Goal: Task Accomplishment & Management: Manage account settings

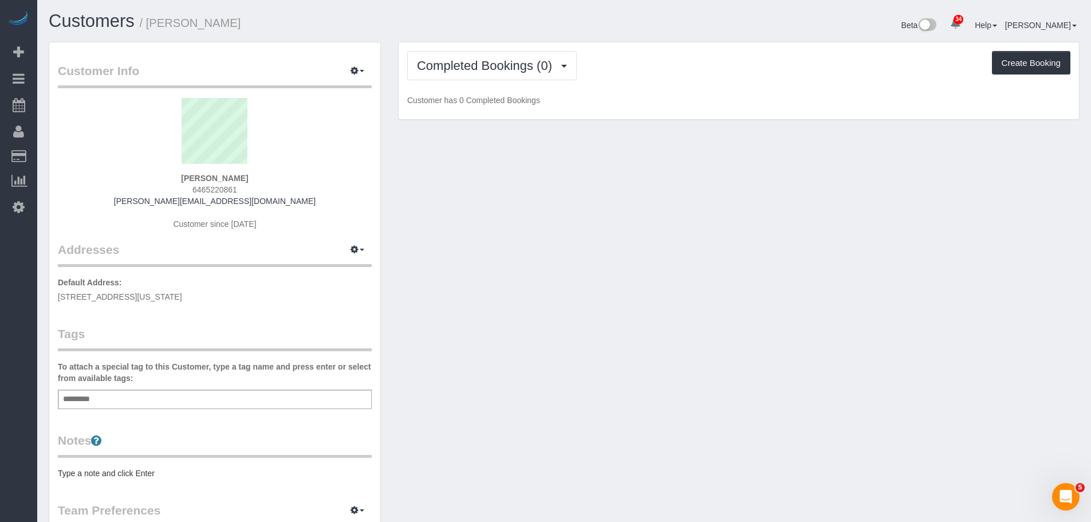
click at [549, 254] on div "Customer Info Edit Contact Info Send Message Email Preferences Special Sales Ta…" at bounding box center [564, 420] width 1048 height 756
click at [519, 316] on div "Customer Info Edit Contact Info Send Message Email Preferences Special Sales Ta…" at bounding box center [564, 420] width 1048 height 756
click at [356, 246] on icon "button" at bounding box center [354, 249] width 8 height 7
click at [337, 270] on button "Manage Addresses" at bounding box center [324, 271] width 93 height 16
select select "WA"
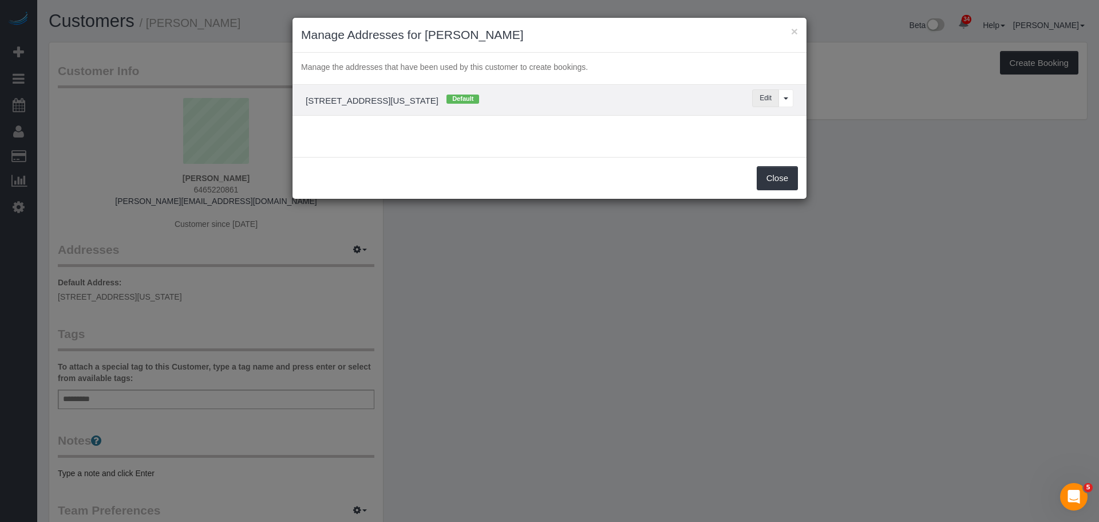
drag, startPoint x: 758, startPoint y: 101, endPoint x: 748, endPoint y: 106, distance: 11.8
click at [758, 100] on button "Edit" at bounding box center [765, 98] width 27 height 18
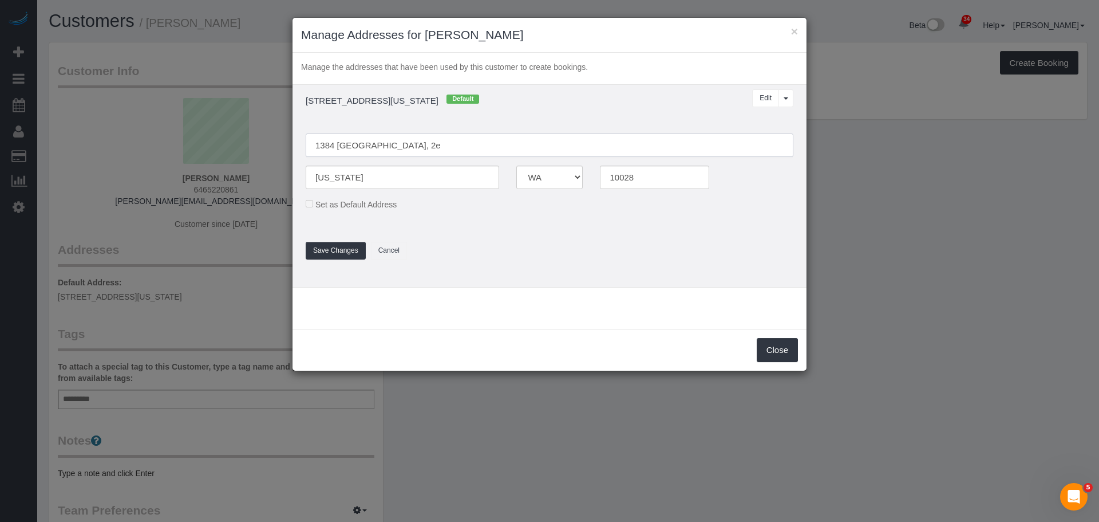
click at [397, 145] on input "1384 Lexington, 2e" at bounding box center [550, 144] width 488 height 23
type input "1384 Lexington, Apt. 2E"
drag, startPoint x: 623, startPoint y: 181, endPoint x: 635, endPoint y: 175, distance: 12.8
click at [623, 180] on input "10028" at bounding box center [654, 176] width 109 height 23
type input "10128"
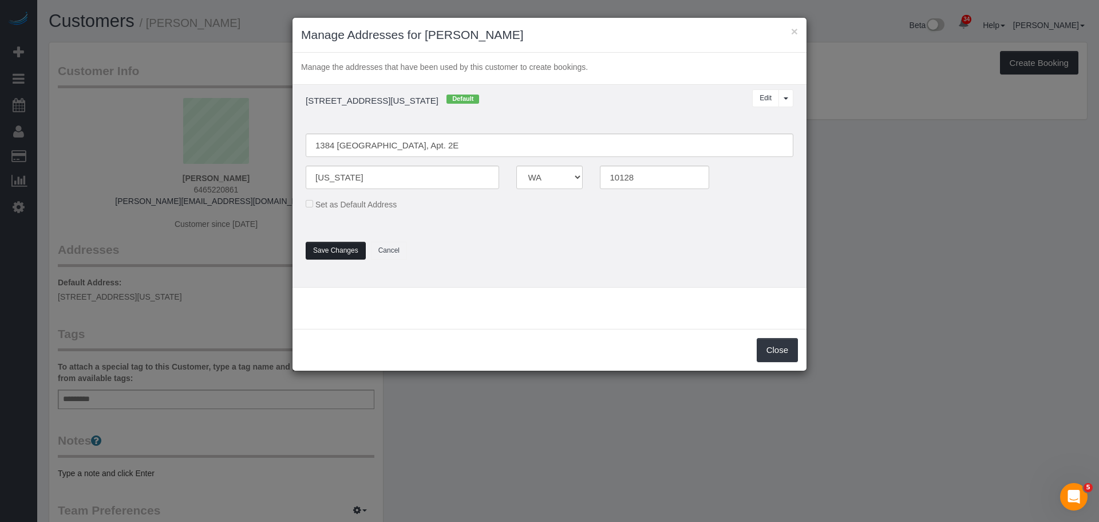
click at [337, 249] on button "Save Changes" at bounding box center [336, 251] width 60 height 18
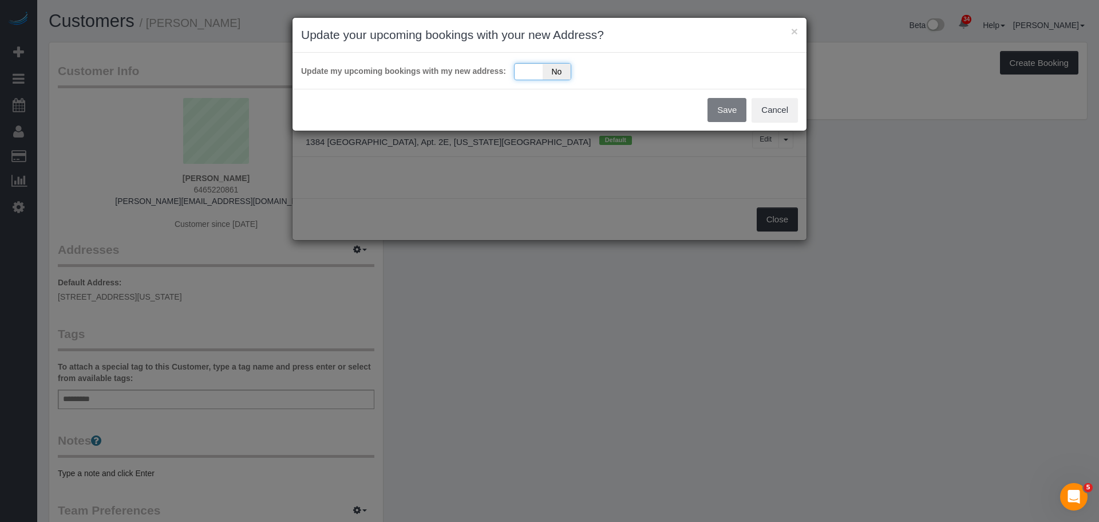
click at [532, 64] on div "Yes No" at bounding box center [542, 71] width 57 height 17
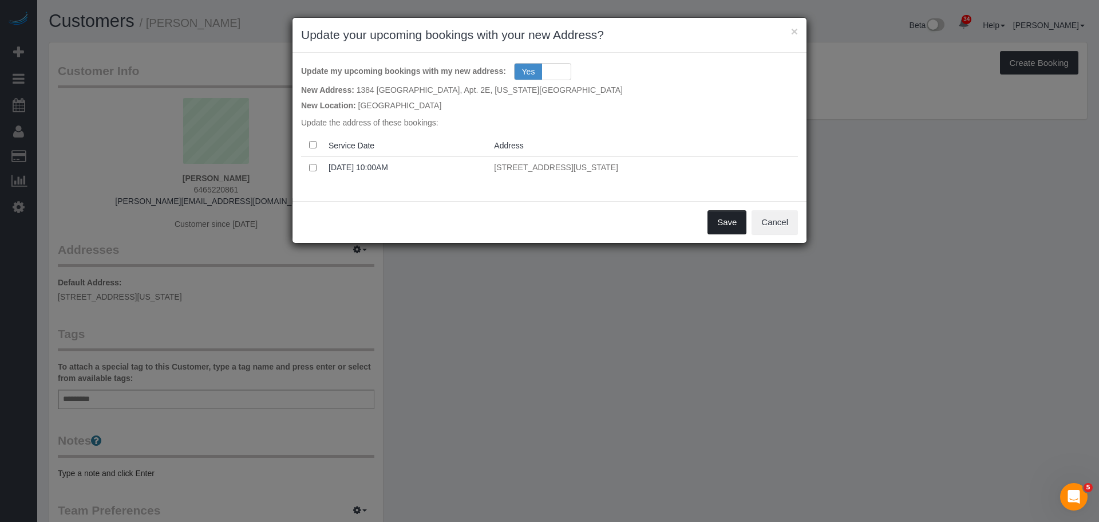
drag, startPoint x: 731, startPoint y: 223, endPoint x: 714, endPoint y: 227, distance: 17.1
click at [732, 223] on button "Save" at bounding box center [727, 222] width 39 height 24
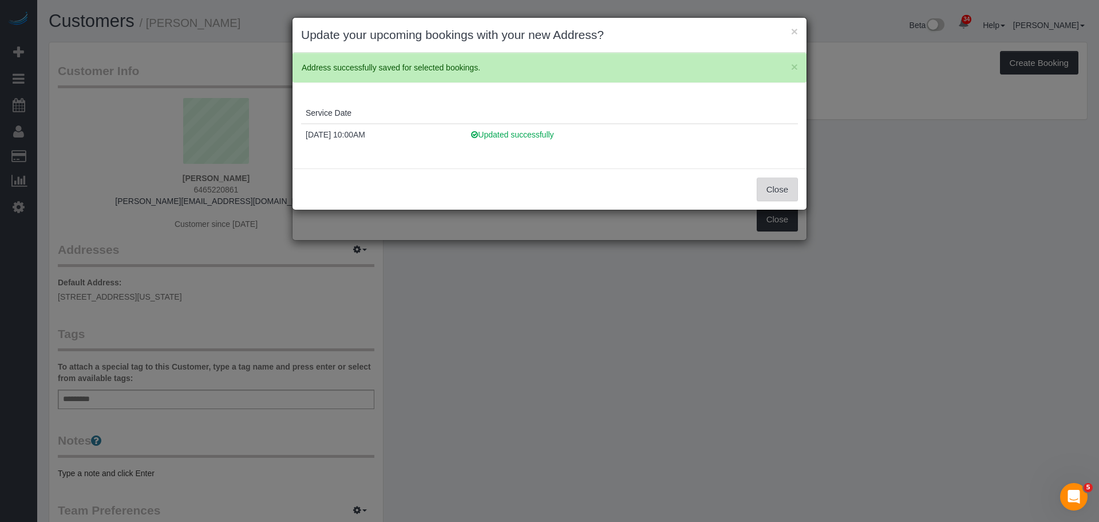
click at [780, 188] on button "Close" at bounding box center [777, 189] width 41 height 24
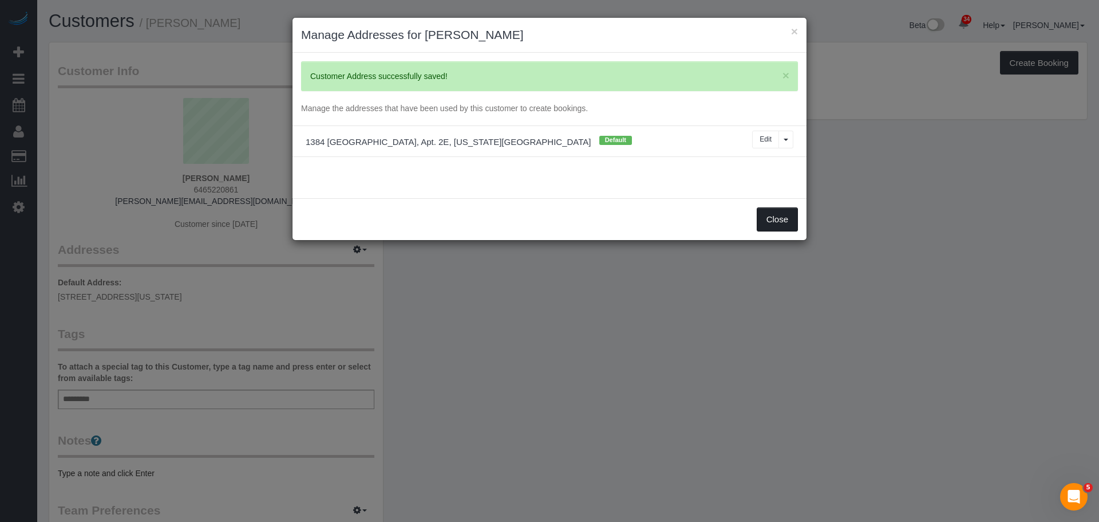
click at [773, 209] on button "Close" at bounding box center [777, 219] width 41 height 24
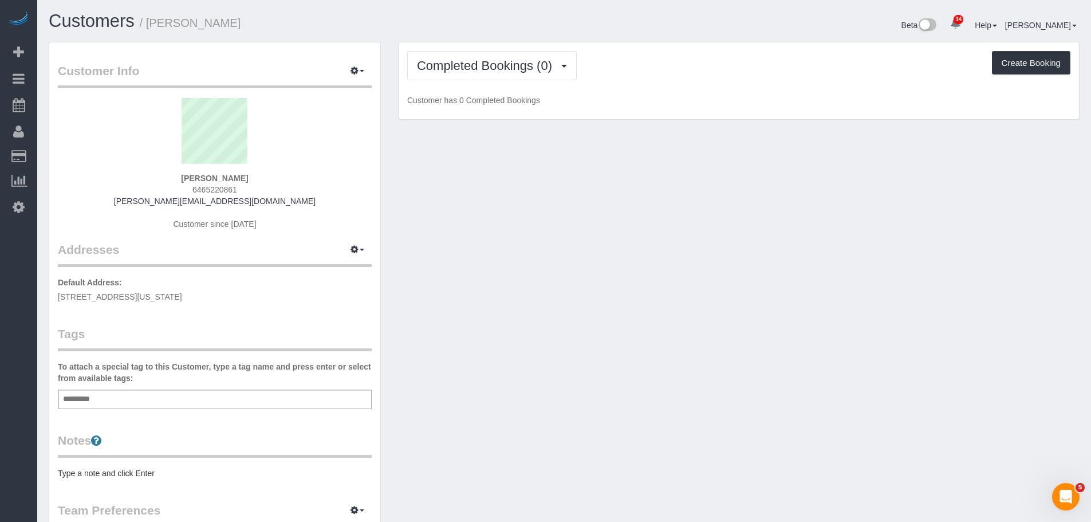
click at [629, 263] on div "Customer Info Edit Contact Info Send Message Email Preferences Special Sales Ta…" at bounding box center [564, 420] width 1048 height 756
click at [463, 72] on span "Completed Bookings (0)" at bounding box center [487, 65] width 141 height 14
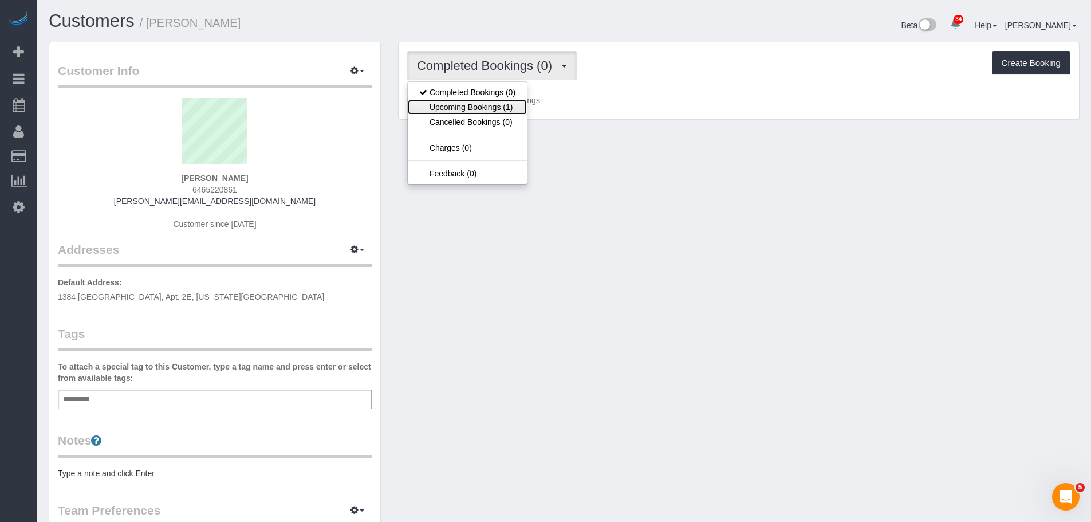
click at [464, 104] on link "Upcoming Bookings (1)" at bounding box center [467, 107] width 119 height 15
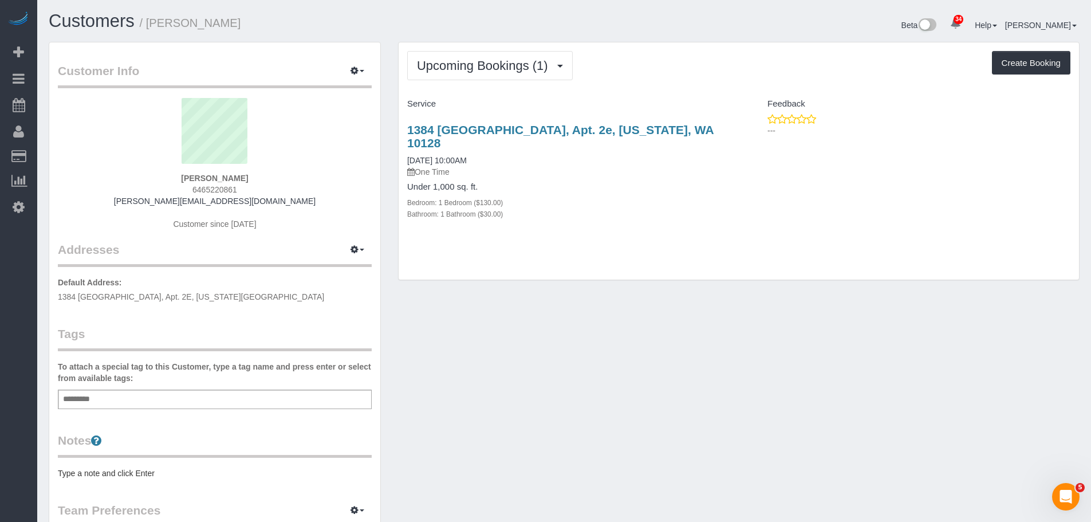
click at [605, 182] on h4 "Under 1,000 sq. ft." at bounding box center [568, 187] width 323 height 10
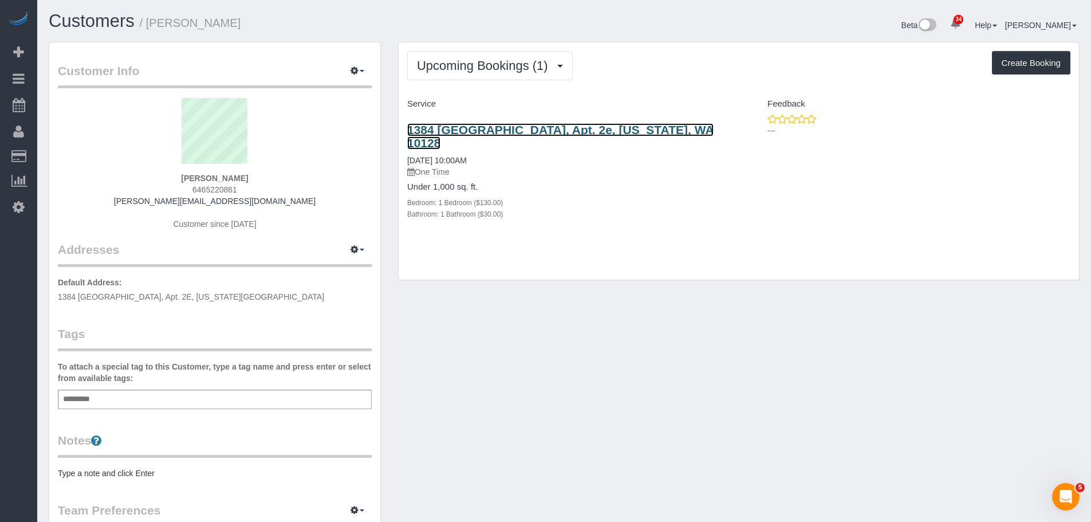
click at [630, 131] on link "1384 Lexington, Apt. 2e, New York, WA 10128" at bounding box center [560, 136] width 306 height 26
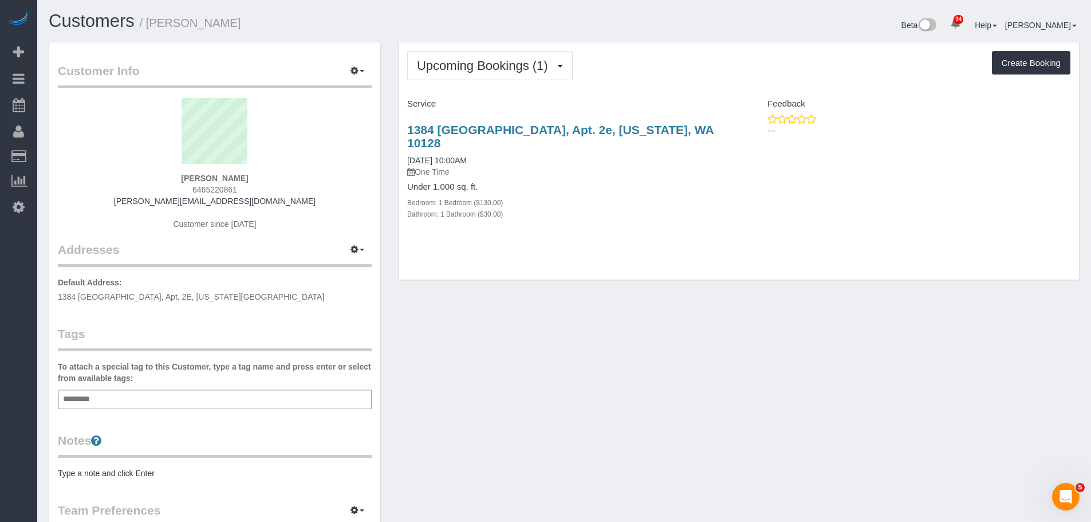
click at [145, 397] on div "Add a tag" at bounding box center [215, 398] width 314 height 19
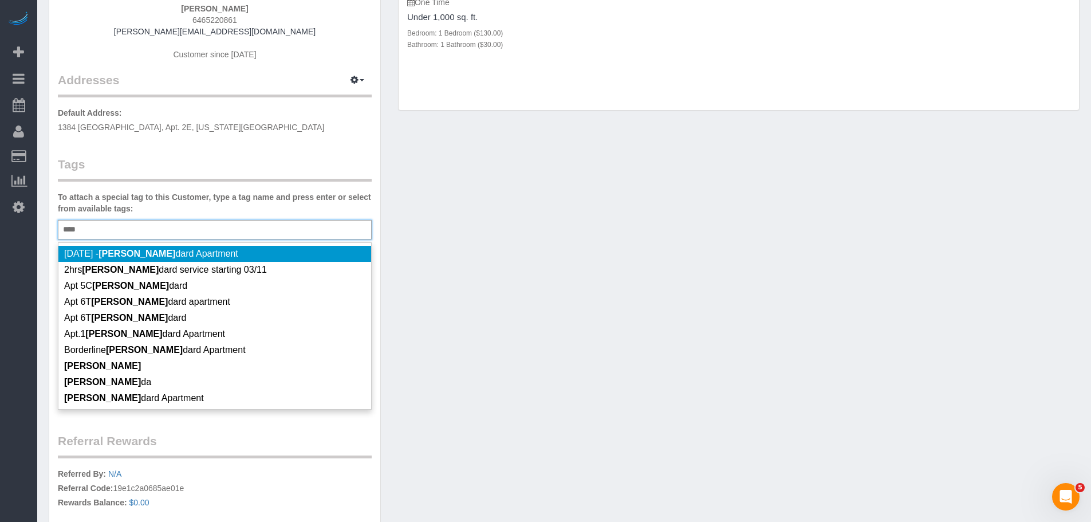
scroll to position [172, 0]
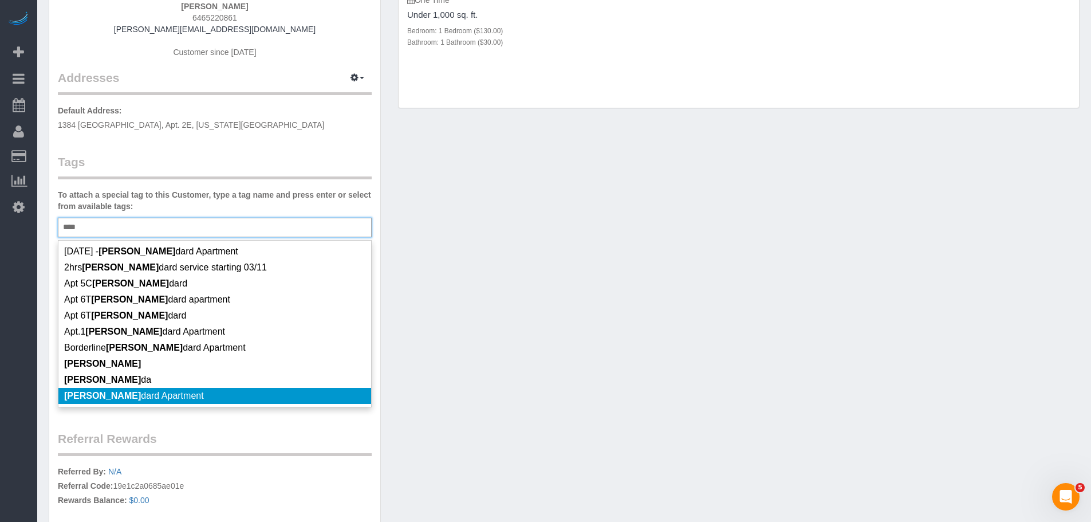
type input "****"
click at [228, 392] on li "Stan dard Apartment" at bounding box center [214, 396] width 313 height 16
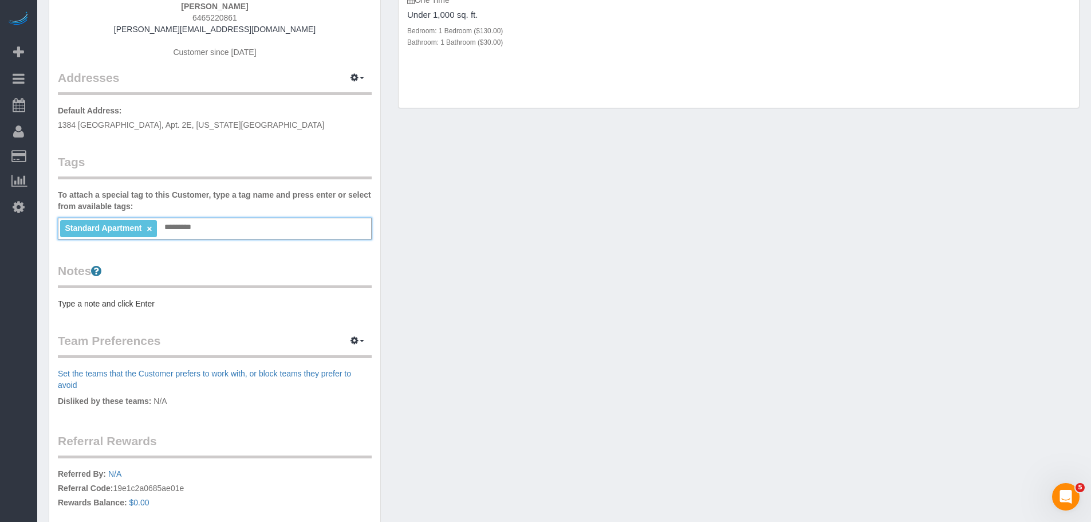
click at [169, 299] on pre "Type a note and click Enter" at bounding box center [215, 303] width 314 height 11
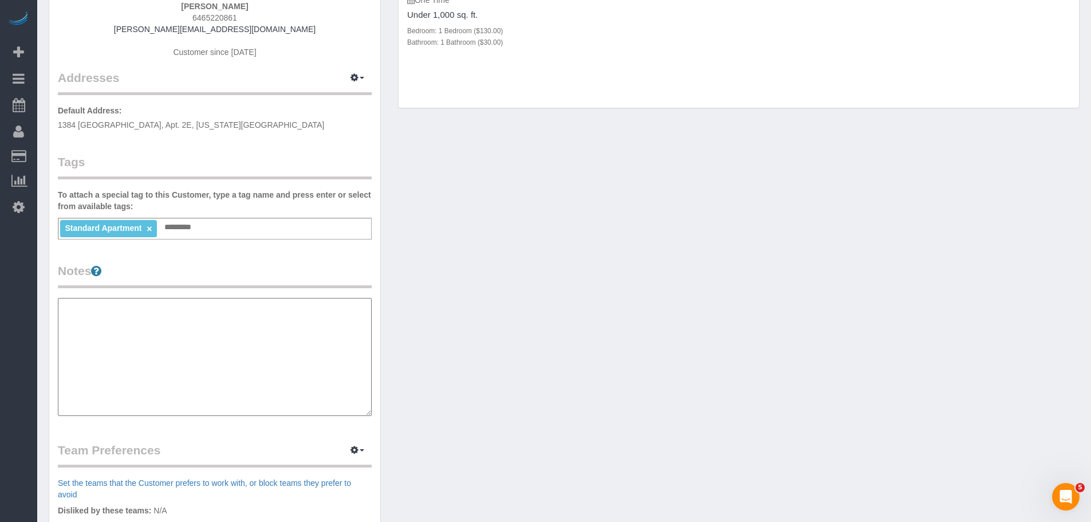
paste textarea "**********"
type textarea "**********"
drag, startPoint x: 471, startPoint y: 287, endPoint x: 431, endPoint y: 277, distance: 41.8
click at [472, 287] on div "Customer Info Edit Contact Info Send Message Email Preferences Special Sales Ta…" at bounding box center [564, 303] width 1048 height 867
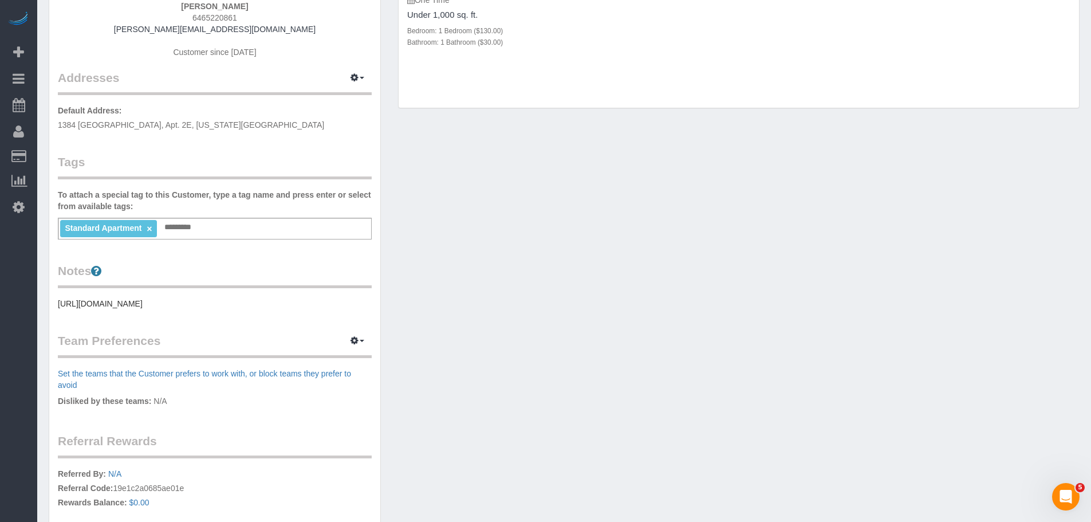
click at [487, 260] on div "Customer Info Edit Contact Info Send Message Email Preferences Special Sales Ta…" at bounding box center [564, 249] width 1048 height 758
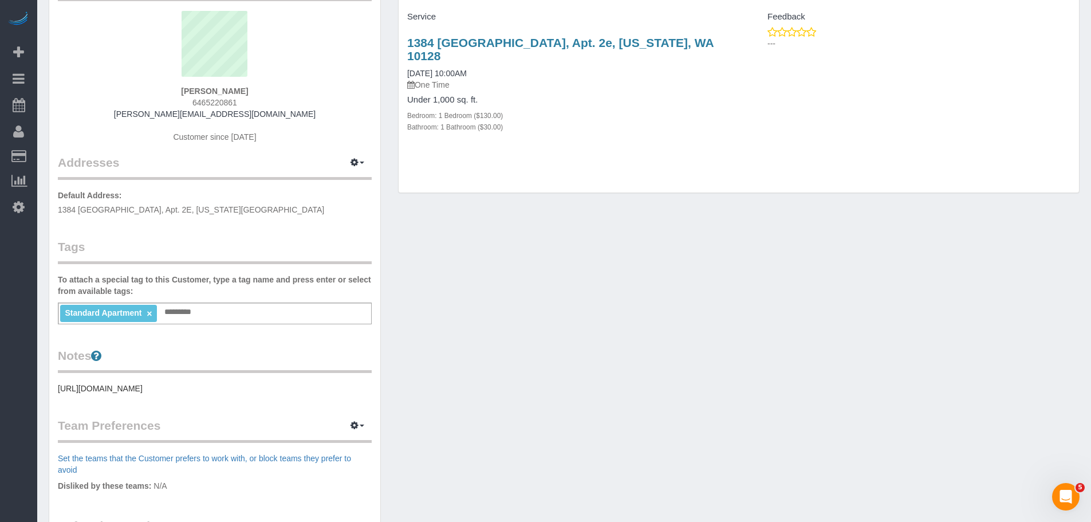
scroll to position [0, 0]
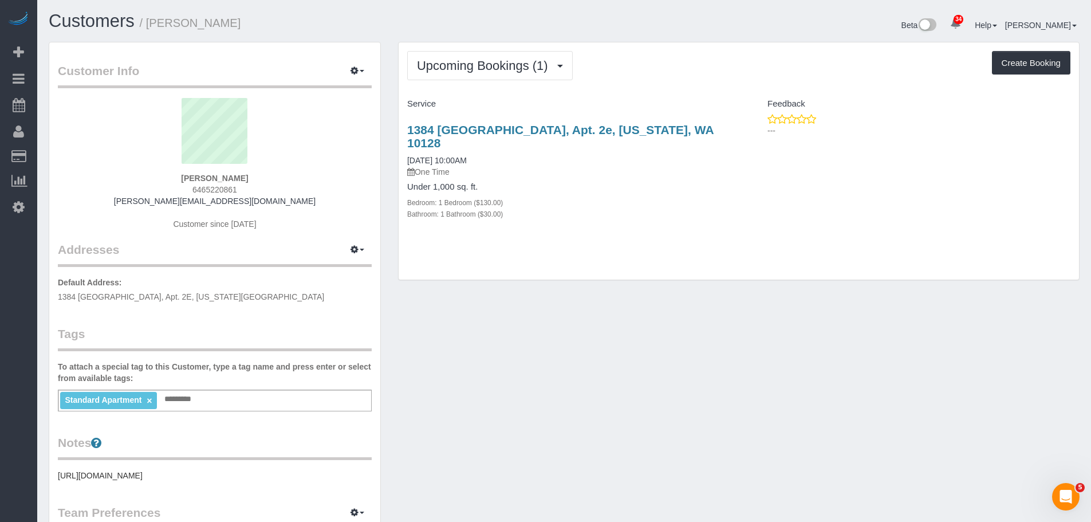
click at [172, 289] on p "Default Address: 1384 Lexington, Apt. 2E, New York, WA 10128" at bounding box center [215, 290] width 314 height 26
click at [172, 290] on p "Default Address: 1384 Lexington, Apt. 2E, New York, WA 10128" at bounding box center [215, 290] width 314 height 26
click at [184, 298] on span "1384 Lexington, Apt. 2E, New York, WA 10128" at bounding box center [191, 296] width 266 height 9
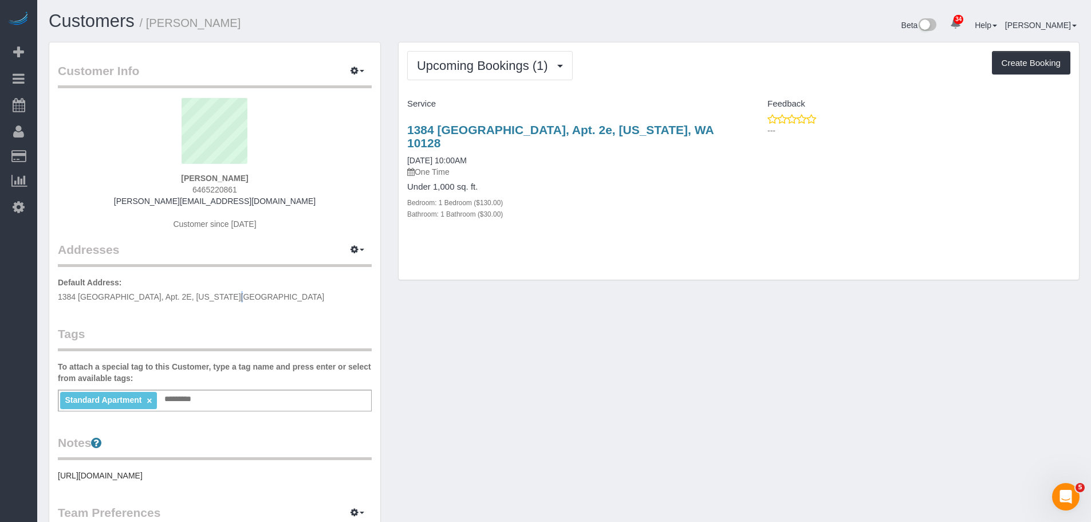
click at [184, 298] on span "1384 Lexington, Apt. 2E, New York, WA 10128" at bounding box center [191, 296] width 266 height 9
copy div "1384 Lexington, Apt. 2E, New York, WA 10128"
click at [345, 250] on button "button" at bounding box center [357, 250] width 29 height 18
click at [348, 267] on button "Manage Addresses" at bounding box center [324, 271] width 93 height 16
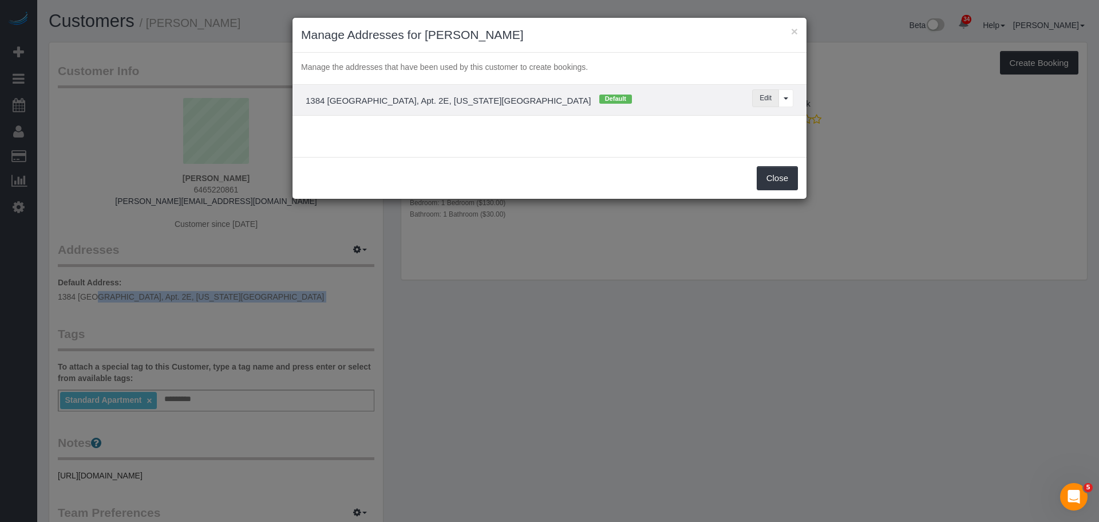
click at [759, 95] on button "Edit" at bounding box center [765, 98] width 27 height 18
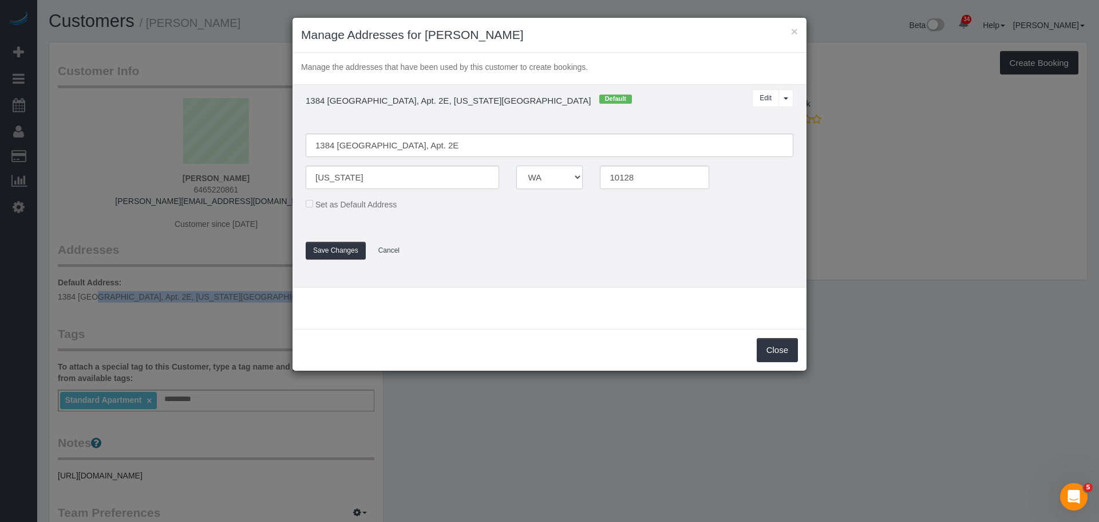
click at [551, 179] on select "AK AL AR AZ CA CO CT DC DE FL GA HI IA ID IL IN KS KY LA MA MD ME MI MN MO MS M…" at bounding box center [549, 176] width 67 height 23
select select "NY"
click at [516, 165] on select "AK AL AR AZ CA CO CT DC DE FL GA HI IA ID IL IN KS KY LA MA MD ME MI MN MO MS M…" at bounding box center [549, 176] width 67 height 23
click at [686, 238] on fieldset "1384 Lexington, Apt. 2E New York AK AL AR AZ CA CO CT DC DE FL GA HI IA ID IL I…" at bounding box center [549, 190] width 505 height 137
click at [330, 251] on button "Save Changes" at bounding box center [336, 251] width 60 height 18
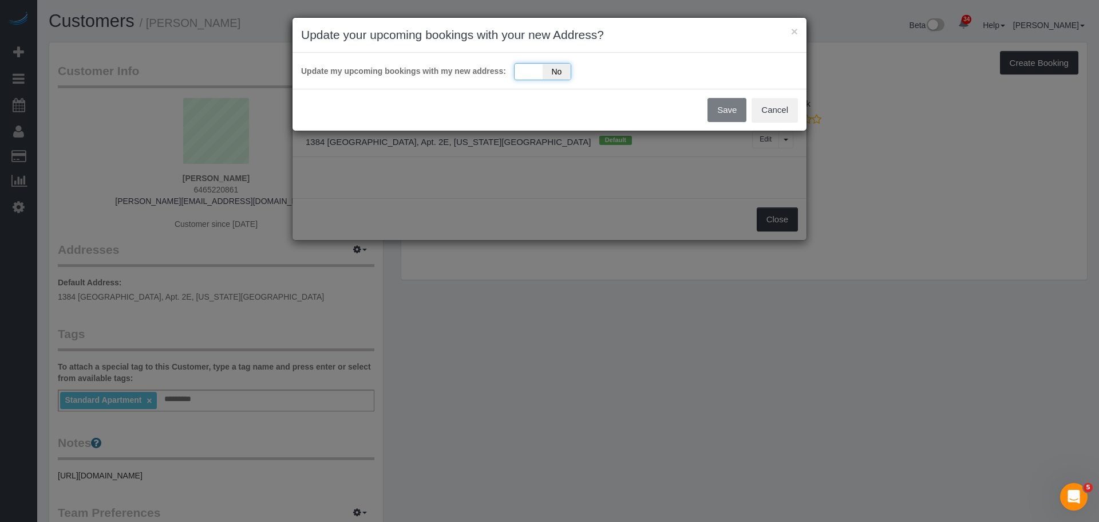
click at [530, 72] on div "Yes No" at bounding box center [542, 71] width 57 height 17
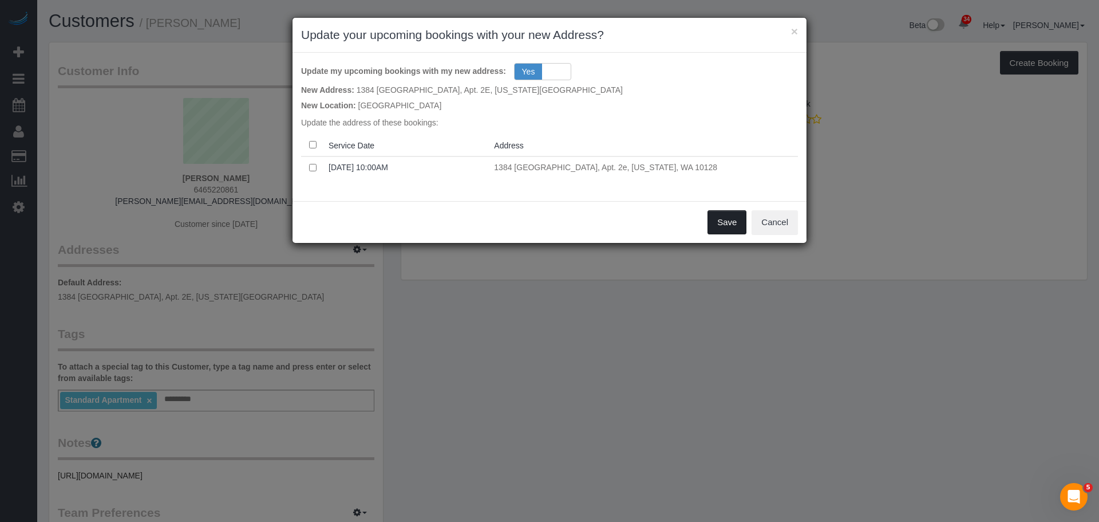
click at [728, 218] on button "Save" at bounding box center [727, 222] width 39 height 24
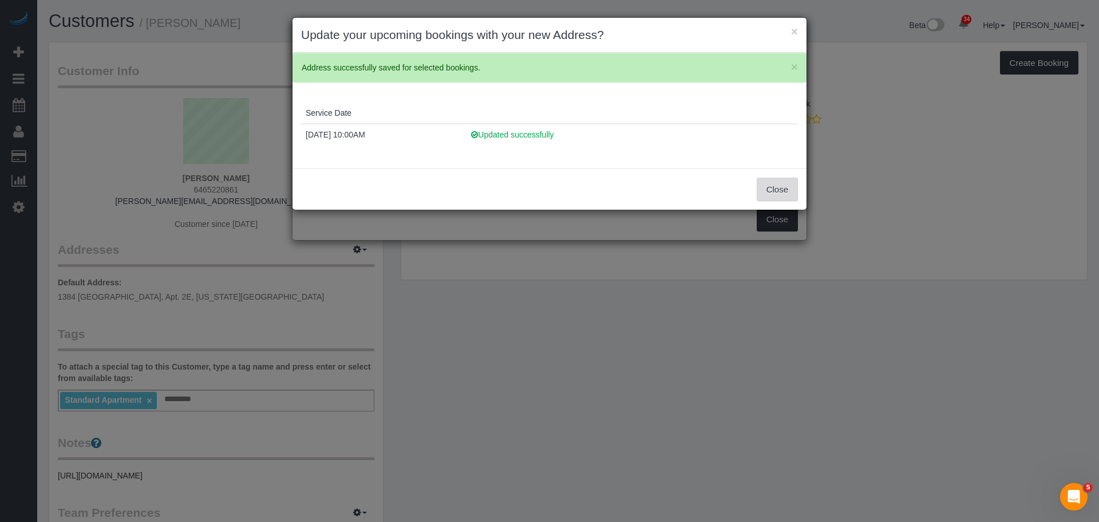
click at [762, 181] on button "Close" at bounding box center [777, 189] width 41 height 24
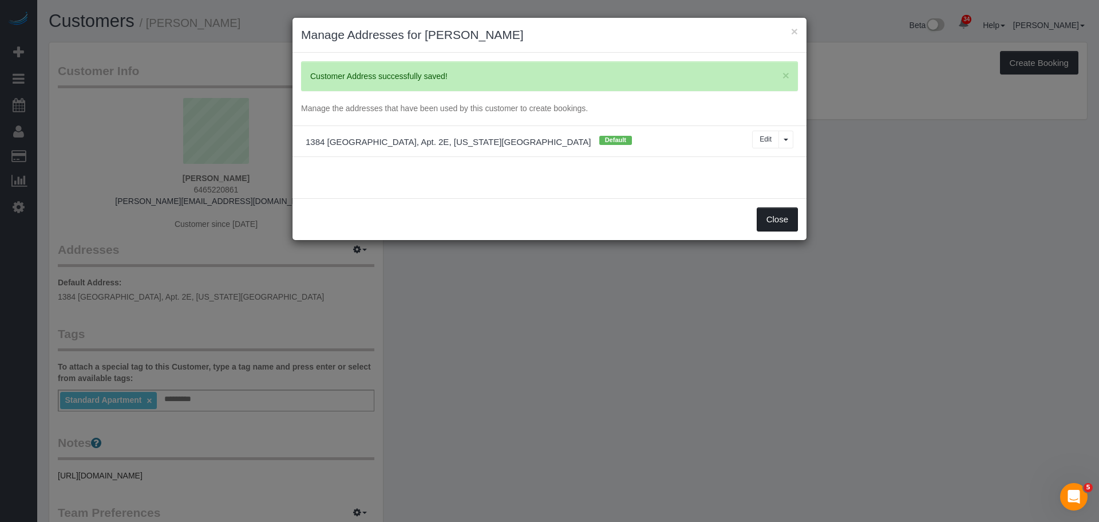
click at [771, 220] on button "Close" at bounding box center [777, 219] width 41 height 24
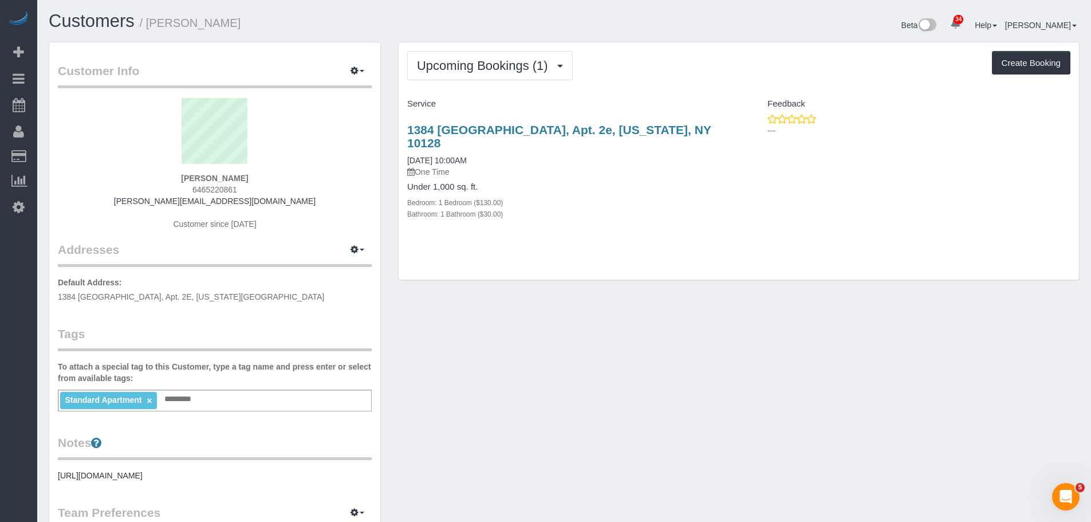
click at [538, 315] on div "Customer Info Edit Contact Info Send Message Email Preferences Special Sales Ta…" at bounding box center [564, 421] width 1048 height 758
drag, startPoint x: 742, startPoint y: 213, endPoint x: 1048, endPoint y: 220, distance: 305.8
click at [743, 213] on div "1384 Lexington, Apt. 2e, New York, NY 10128 10/05/2025 10:00AM One Time Under 1…" at bounding box center [738, 177] width 680 height 129
click at [516, 314] on div "Customer Info Edit Contact Info Send Message Email Preferences Special Sales Ta…" at bounding box center [564, 421] width 1048 height 758
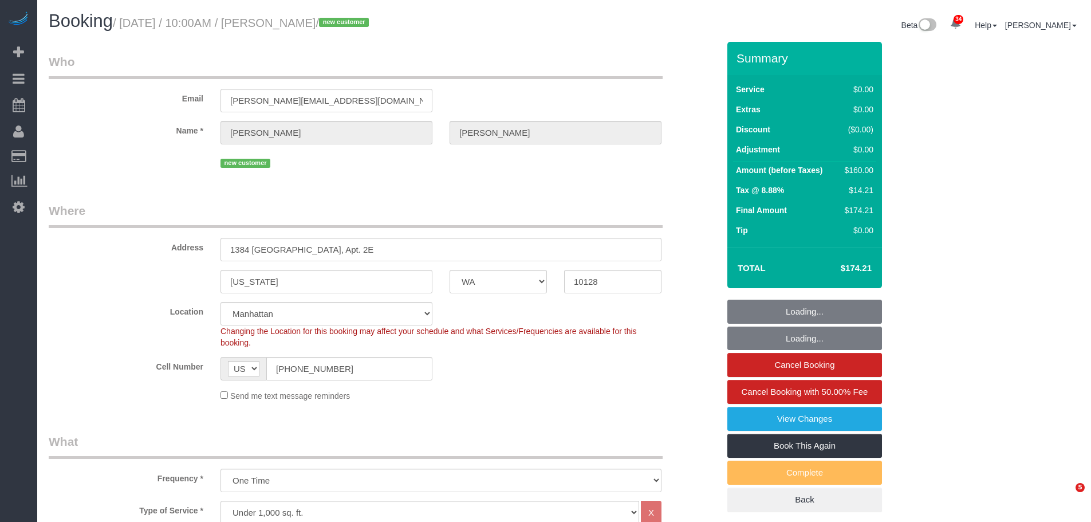
select select "WA"
select select "1"
select select "number:89"
select select "number:90"
select select "number:15"
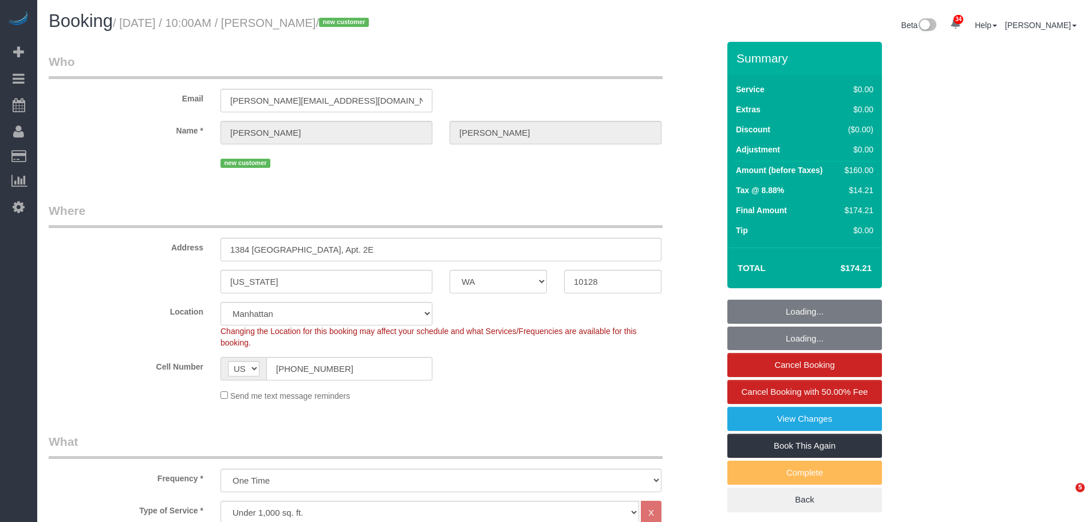
select select "number:5"
select select "spot1"
select select "object:1453"
select select "1"
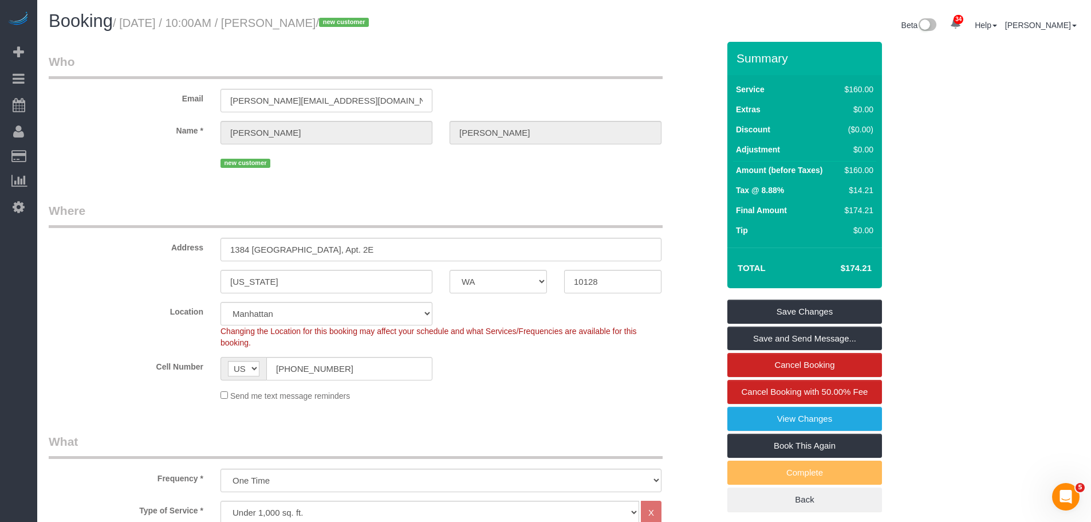
click at [484, 232] on div "Address 1384 Lexington, Apt. 2E" at bounding box center [383, 231] width 687 height 59
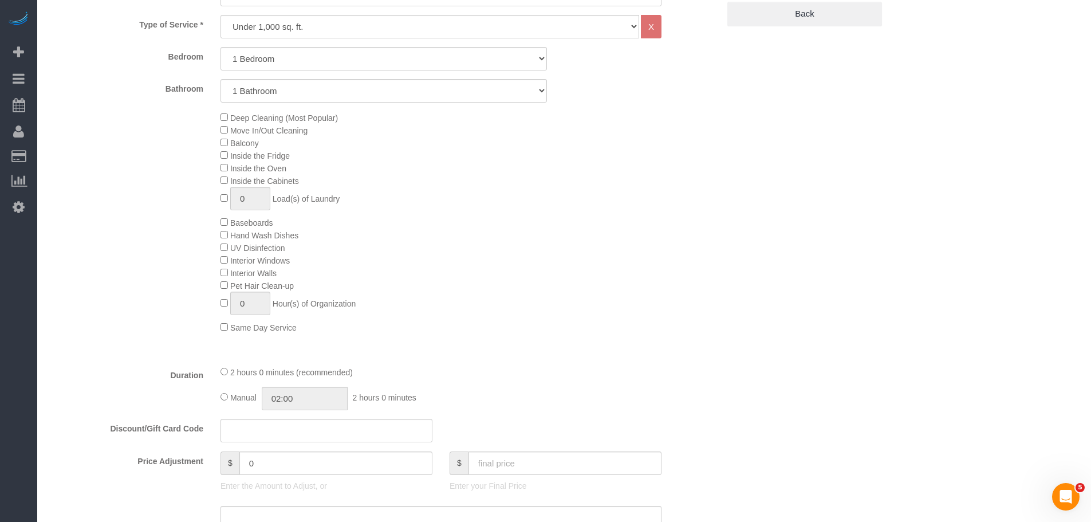
scroll to position [199, 0]
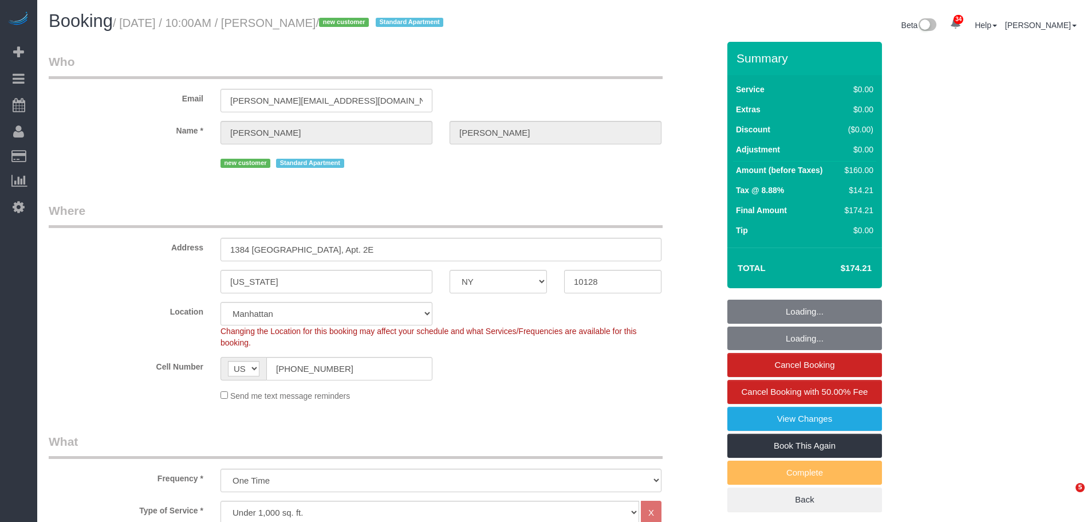
select select "NY"
select select "1"
select select "spot1"
select select "number:89"
select select "number:90"
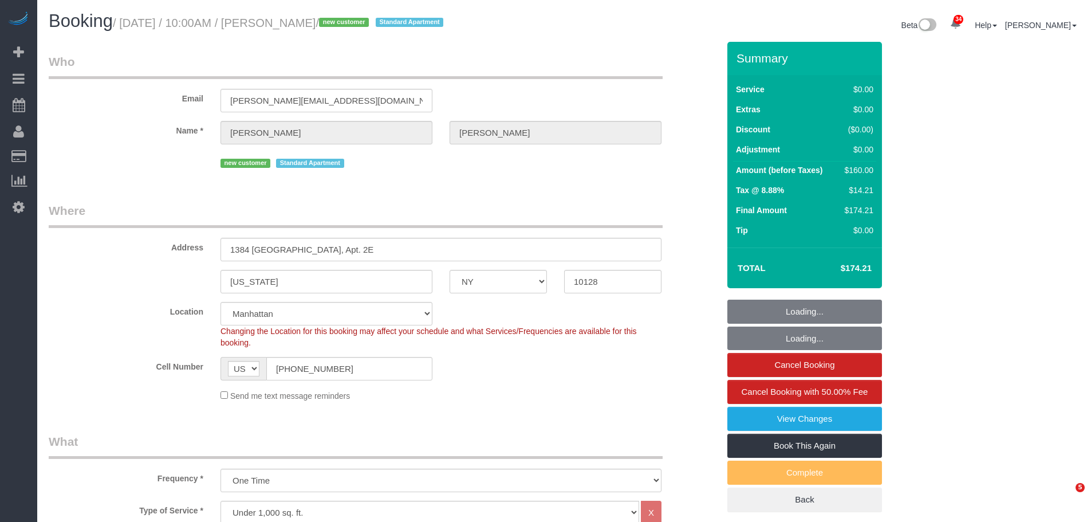
select select "number:15"
select select "number:5"
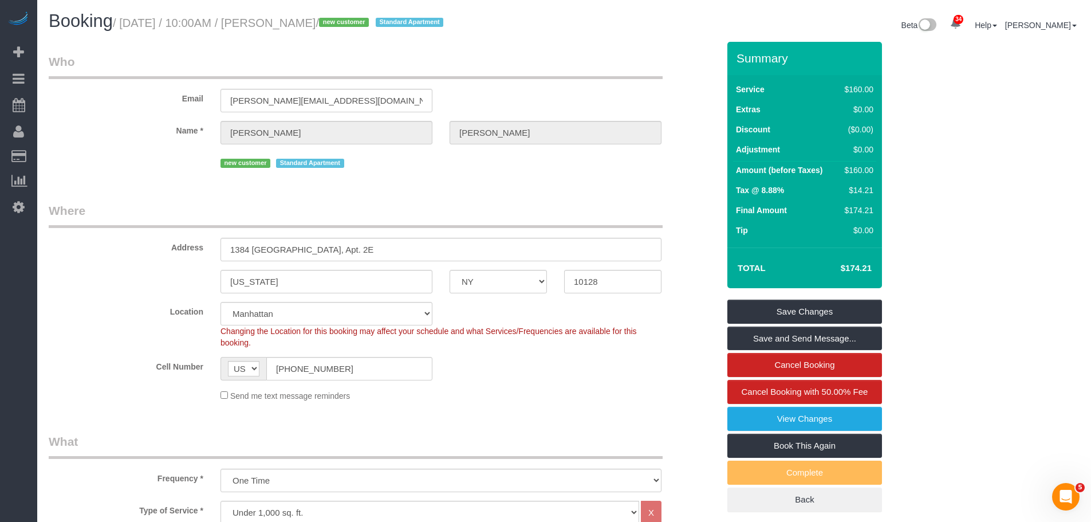
click at [478, 82] on div "Email edward@eyesightgroup.com" at bounding box center [383, 82] width 687 height 59
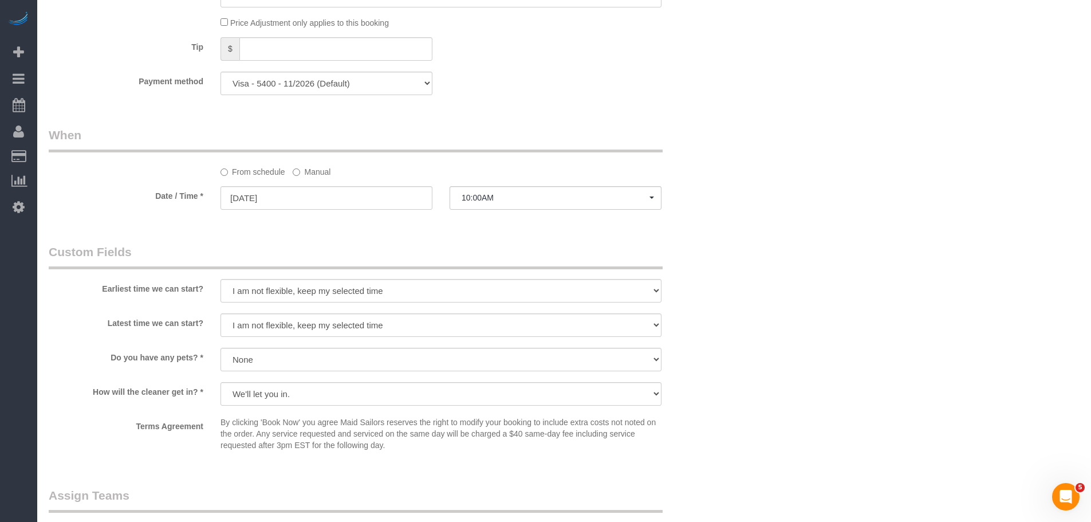
scroll to position [1374, 0]
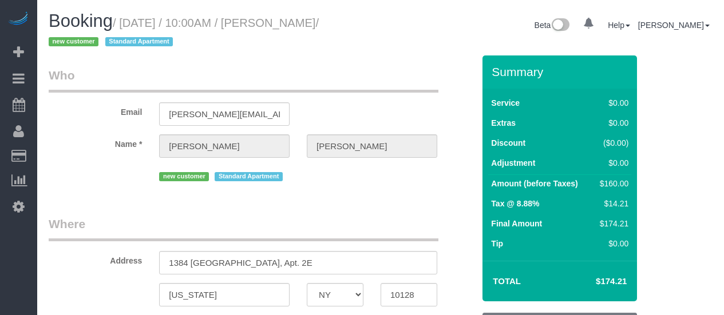
select select "NY"
select select "object:717"
select select "string:stripe-pm_1SEaly4VGloSiKo7Gu9sSVpo"
select select "number:89"
select select "number:90"
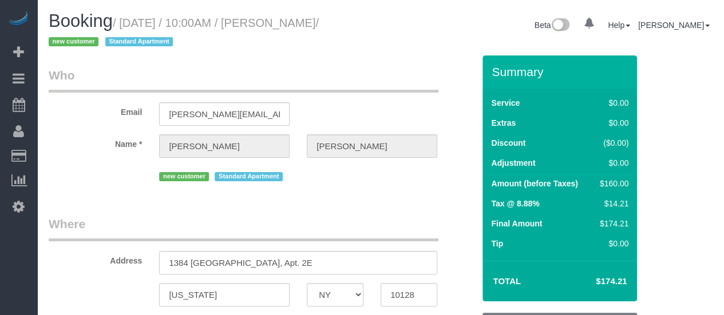
select select "number:15"
select select "number:5"
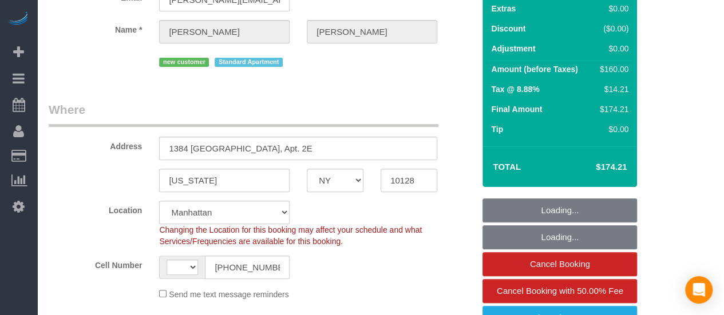
select select "string:US"
select select "spot1"
select select "object:973"
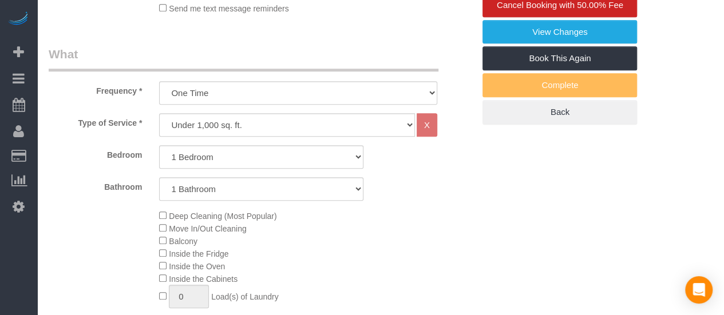
select select "1"
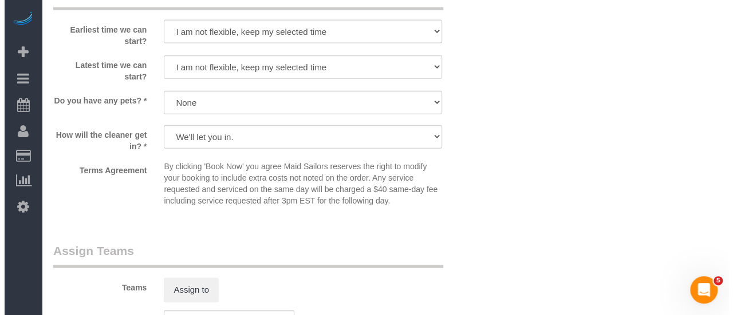
scroll to position [1374, 0]
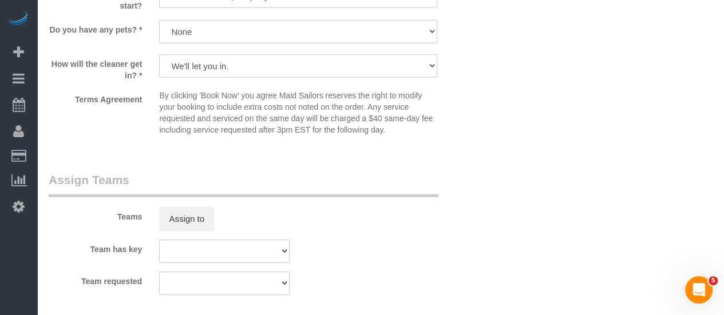
click at [215, 222] on div "Assign to" at bounding box center [225, 219] width 148 height 24
click at [204, 223] on button "Assign to" at bounding box center [186, 219] width 55 height 24
click at [187, 219] on div at bounding box center [362, 157] width 724 height 315
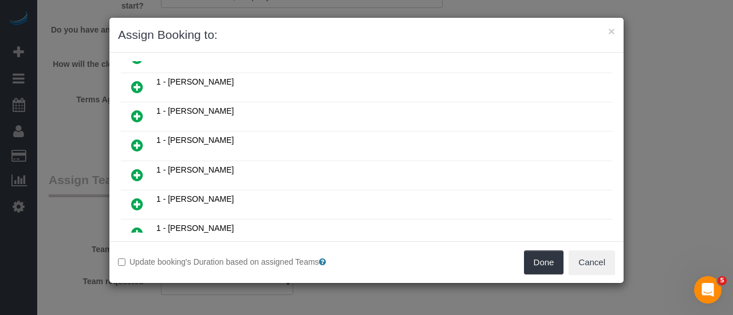
scroll to position [57, 0]
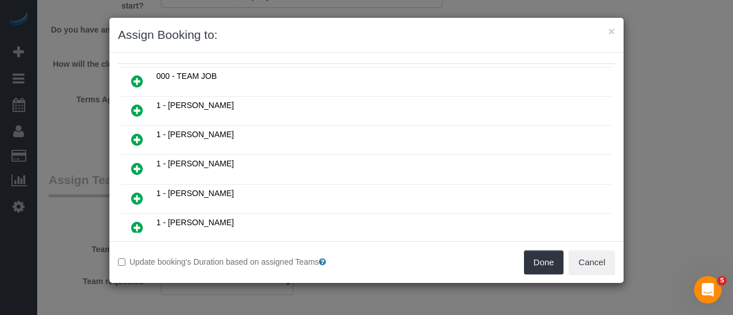
click at [135, 139] on icon at bounding box center [137, 140] width 12 height 14
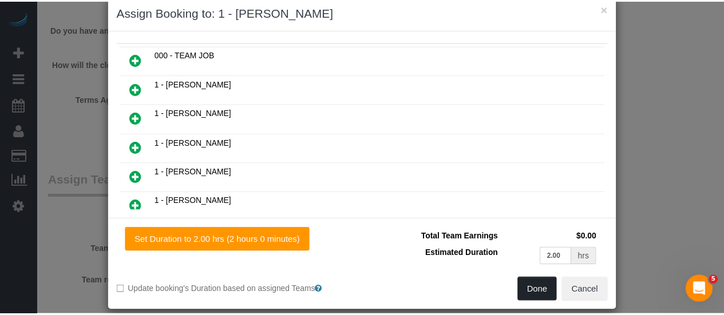
scroll to position [34, 0]
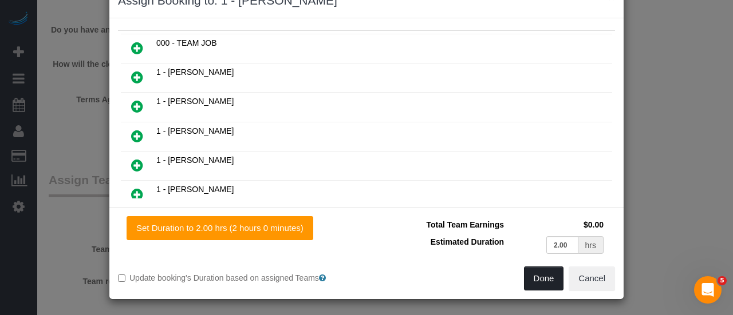
click at [535, 278] on button "Done" at bounding box center [544, 279] width 40 height 24
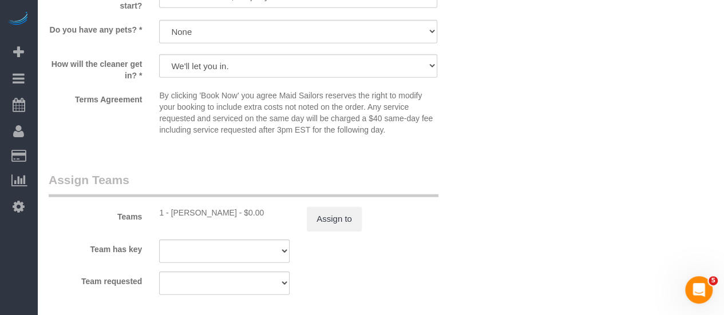
click at [500, 144] on td "Total Team Earnings" at bounding box center [437, 145] width 132 height 17
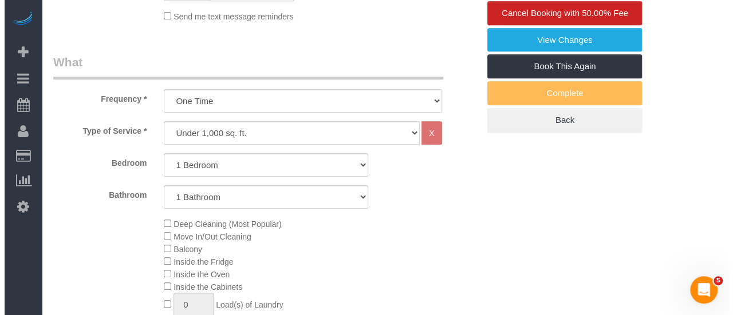
scroll to position [164, 0]
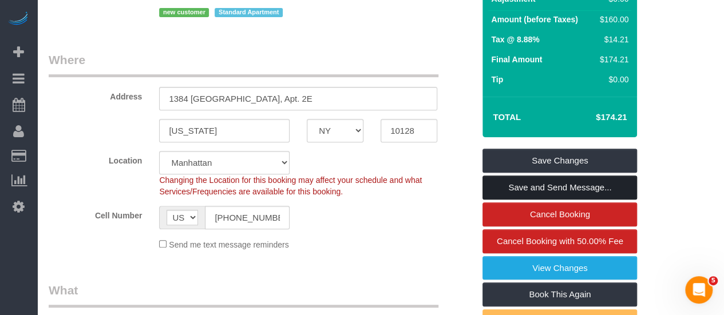
click at [577, 187] on link "Save and Send Message..." at bounding box center [560, 188] width 155 height 24
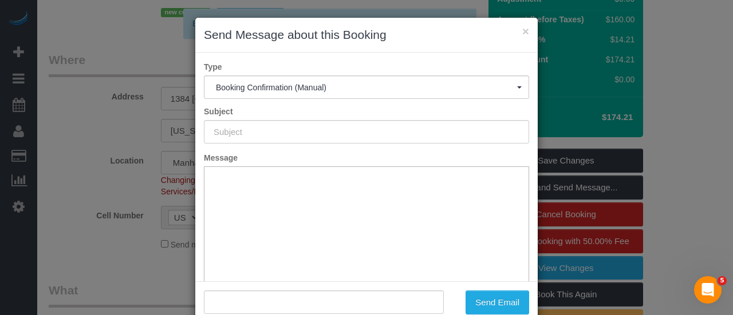
type input "Cleaning Confirmed for 10/05/2025 at 10:00am"
type input ""Edward Ross" <edward@eyesightgroup.com>"
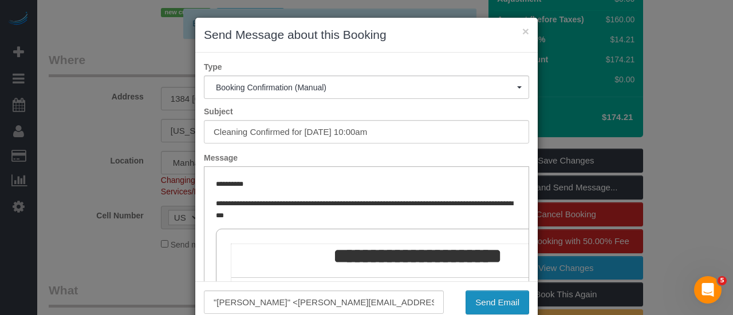
scroll to position [0, 0]
click at [490, 299] on button "Send Email" at bounding box center [497, 303] width 64 height 24
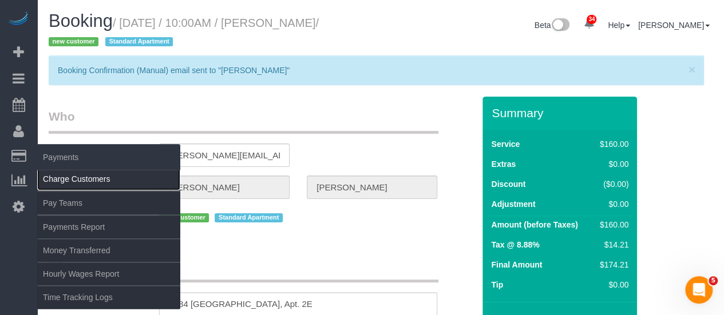
click at [90, 185] on link "Charge Customers" at bounding box center [108, 179] width 143 height 23
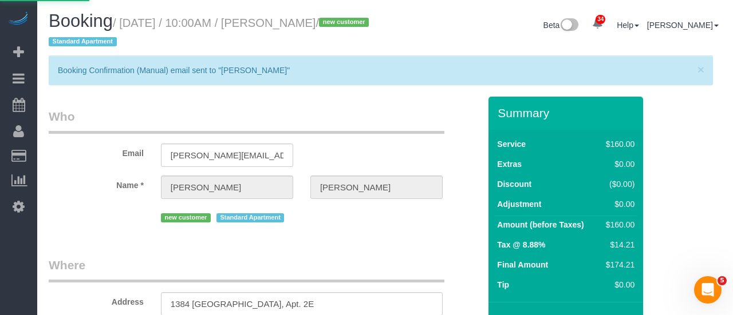
select select
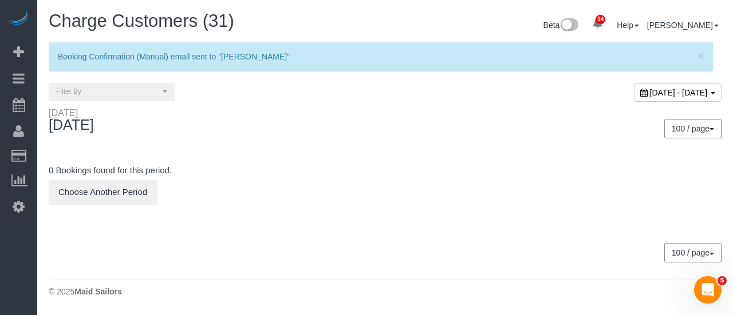
drag, startPoint x: 621, startPoint y: 87, endPoint x: 591, endPoint y: 116, distance: 41.3
click at [634, 86] on div "[DATE] - [DATE]" at bounding box center [678, 93] width 88 height 18
type input "**********"
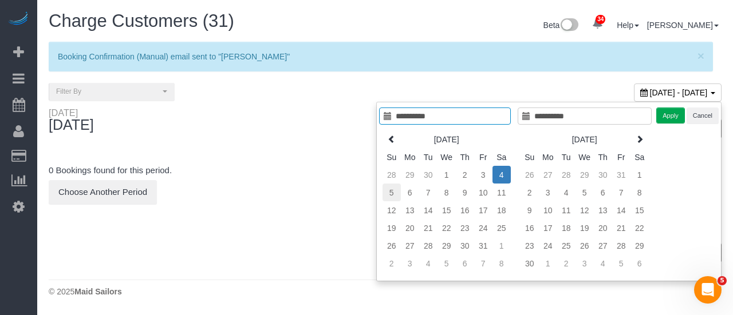
type input "**********"
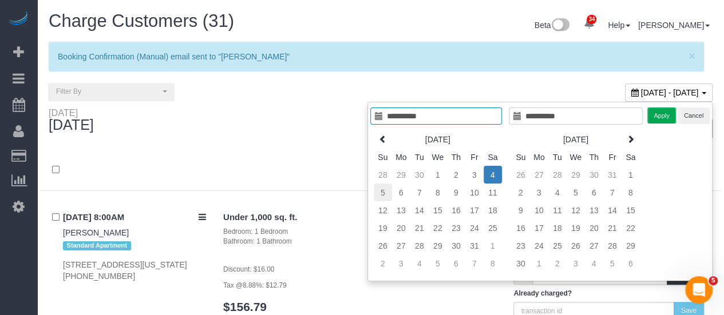
click at [388, 194] on td "5" at bounding box center [383, 193] width 18 height 18
type input "**********"
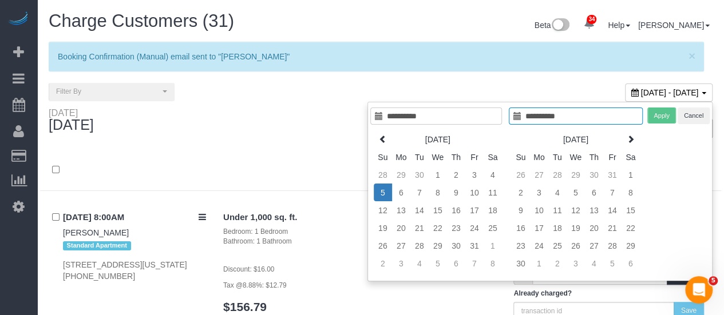
click at [381, 193] on td "5" at bounding box center [383, 193] width 18 height 18
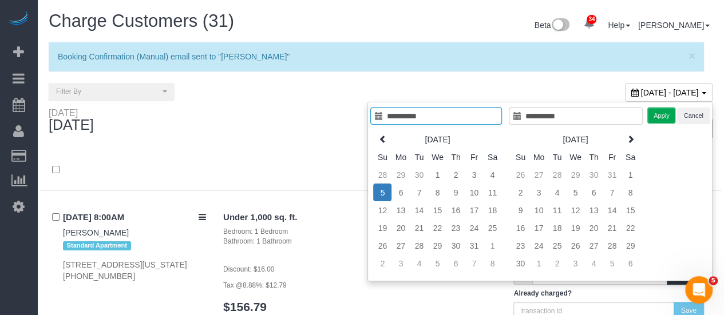
type input "**********"
click at [655, 116] on button "Apply" at bounding box center [661, 116] width 29 height 17
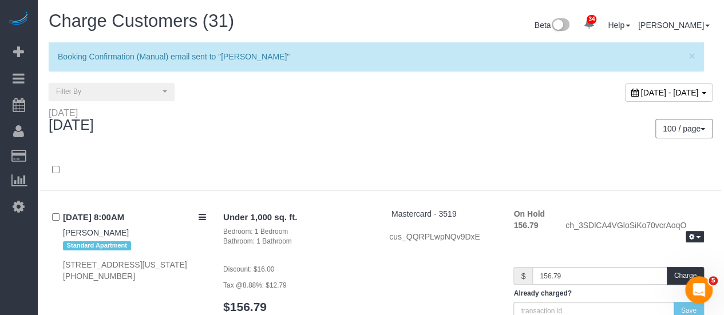
click at [291, 146] on div "Sunday October 05, 2025 100 / page 10 / page 20 / page 30 / page 40 / page 50 /…" at bounding box center [380, 129] width 681 height 42
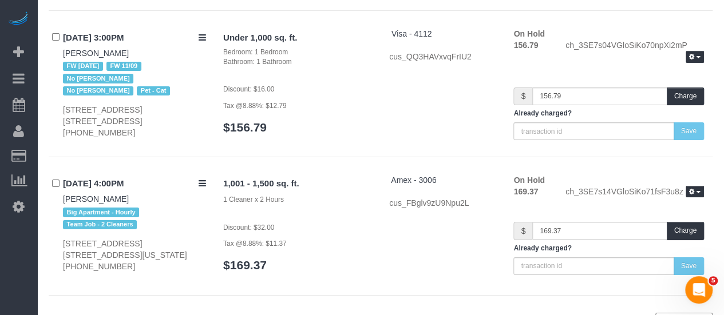
scroll to position [1985, 0]
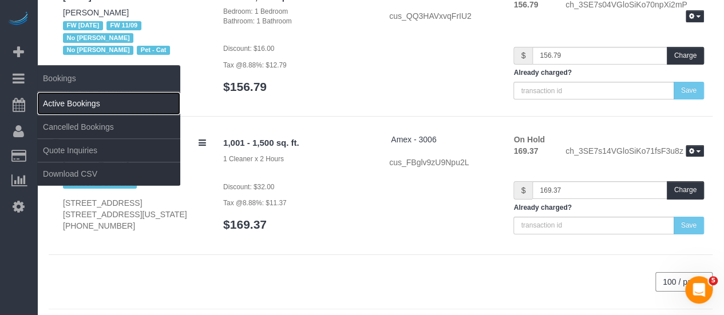
click at [82, 104] on link "Active Bookings" at bounding box center [108, 103] width 143 height 23
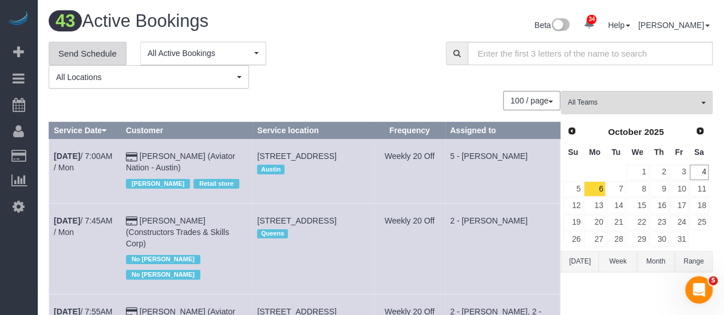
click at [87, 53] on link "Send Schedule" at bounding box center [88, 54] width 78 height 24
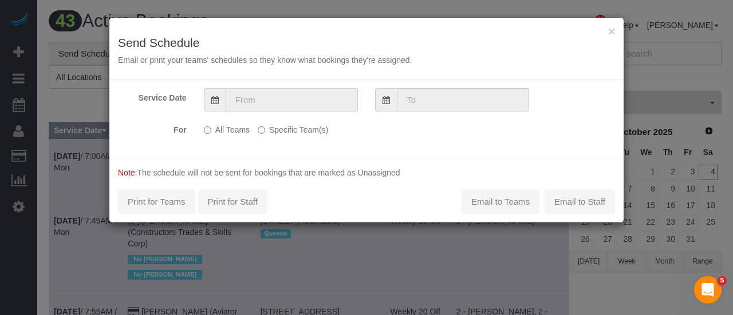
click at [302, 105] on input "text" at bounding box center [292, 99] width 132 height 23
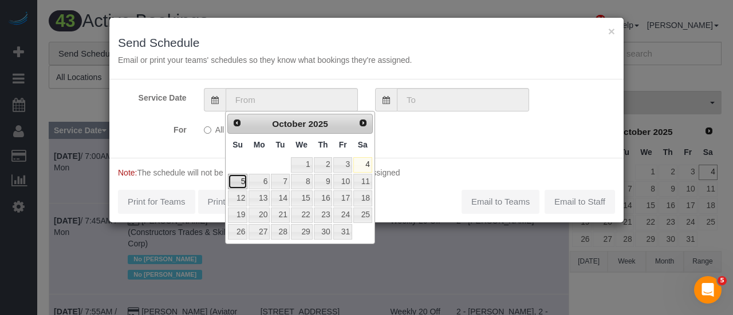
click at [237, 184] on link "5" at bounding box center [237, 181] width 19 height 15
type input "[DATE]"
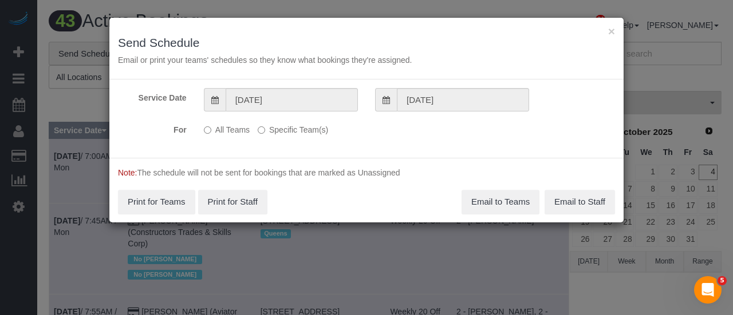
click at [292, 130] on label "Specific Team(s)" at bounding box center [293, 127] width 70 height 15
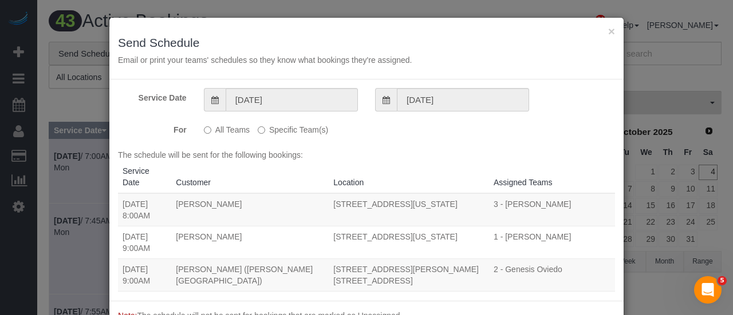
click at [262, 129] on label "Specific Team(s)" at bounding box center [293, 127] width 70 height 15
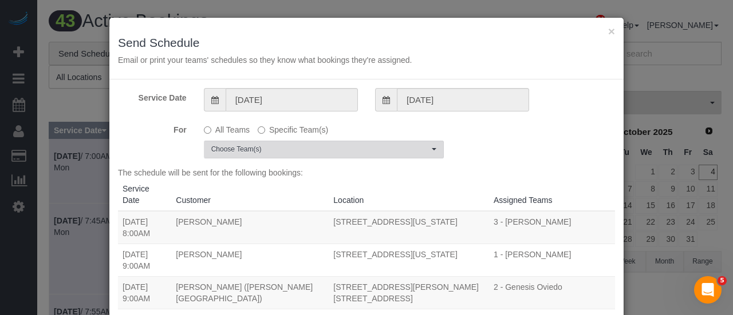
click at [318, 147] on span "Choose Team(s)" at bounding box center [320, 150] width 218 height 10
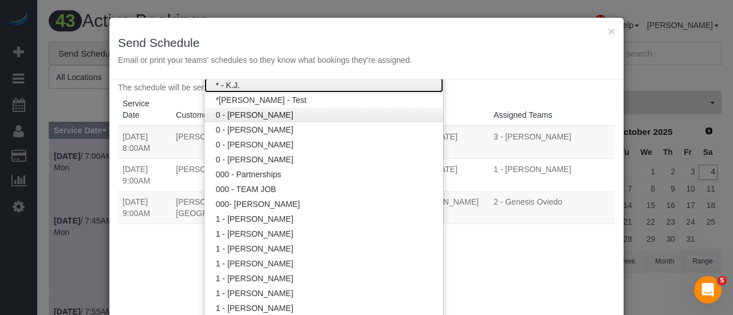
scroll to position [229, 0]
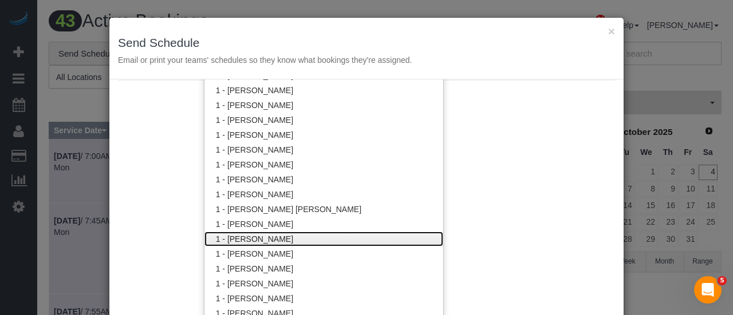
click at [290, 236] on link "1 - [PERSON_NAME]" at bounding box center [323, 239] width 239 height 15
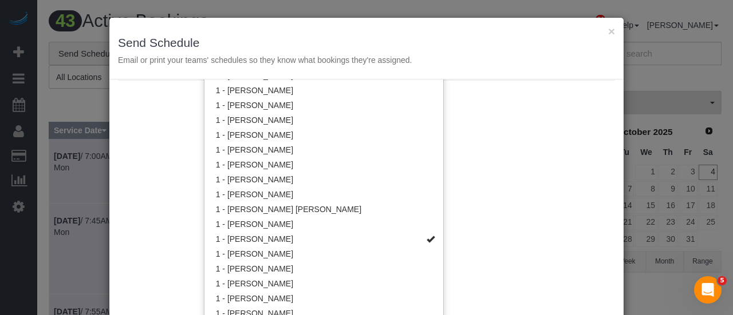
click at [434, 206] on div "Service Date 10/05/2025 10/05/2025 For All Teams Specific Team(s) 1 - Emily Des…" at bounding box center [366, 199] width 514 height 239
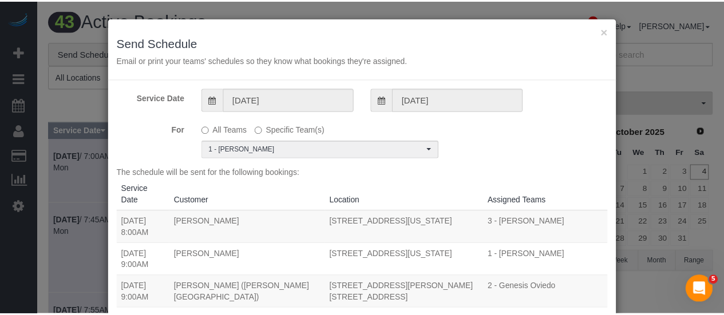
scroll to position [0, 0]
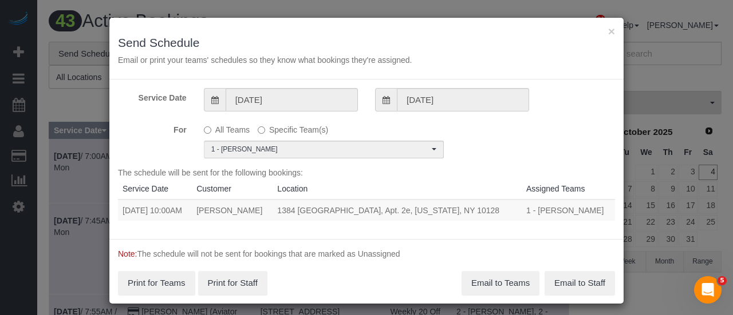
drag, startPoint x: 115, startPoint y: 211, endPoint x: 490, endPoint y: 210, distance: 375.6
click at [490, 211] on tr "10/05/2025 10:00AM Edward Ross 1384 Lexington, Apt. 2e, New York, NY 10128 1 - …" at bounding box center [366, 210] width 497 height 21
copy tr "10/05/2025 10:00AM Edward Ross 1384 Lexington, Apt. 2e, New York, NY 10128"
click at [494, 278] on button "Email to Teams" at bounding box center [500, 283] width 78 height 24
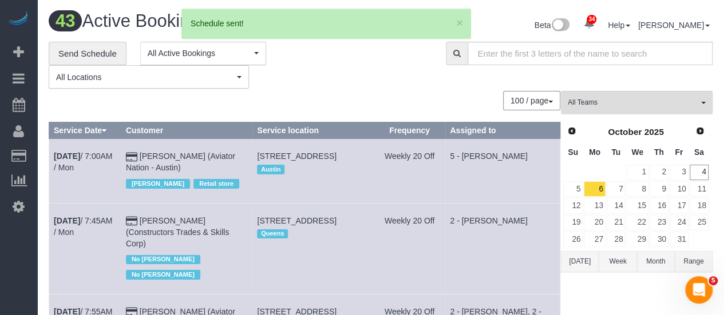
click at [340, 83] on div "**********" at bounding box center [239, 66] width 380 height 48
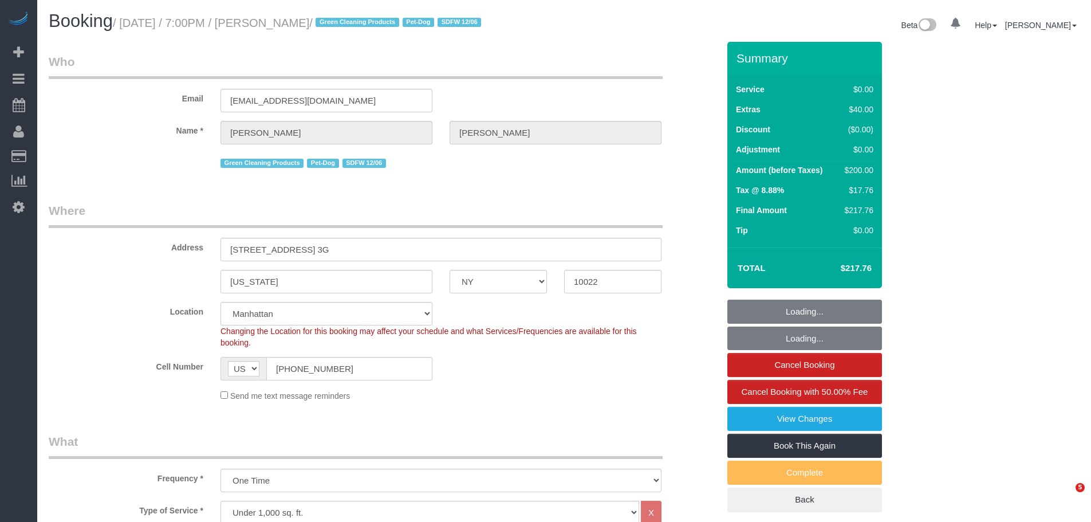
select select "NY"
select select "spot1"
select select "number:64"
select select "number:79"
select select "number:13"
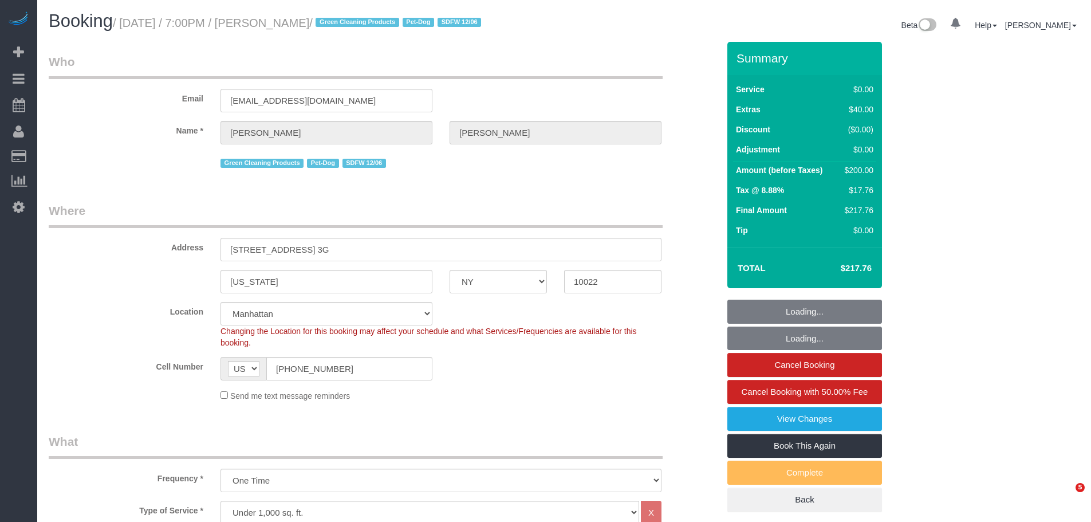
select select "number:5"
select select "1"
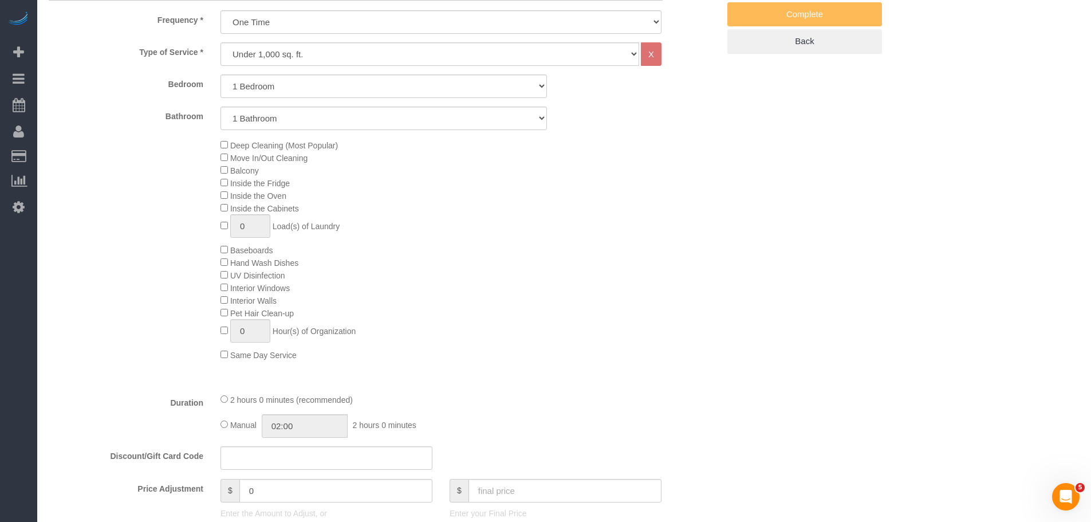
scroll to position [115, 0]
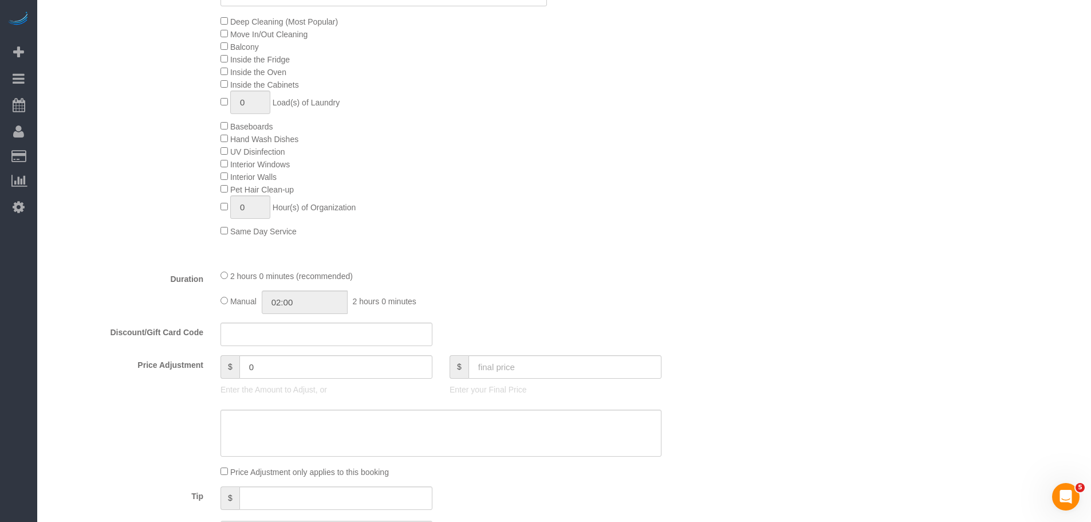
scroll to position [802, 0]
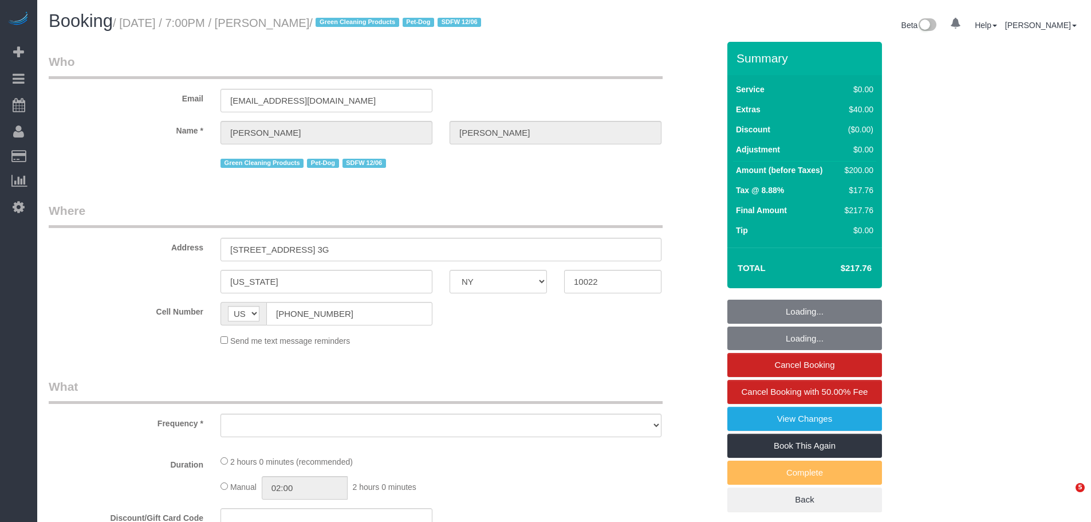
select select "NY"
select select "string:stripe-pm_1OpJmy4VGloSiKo7gBLQLLm3"
select select "spot1"
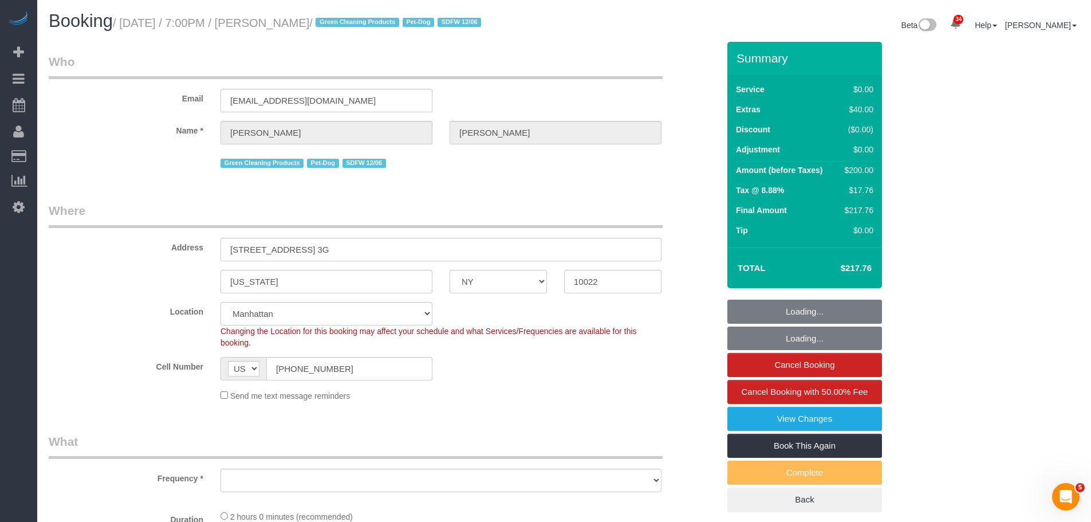
select select "object:931"
select select "1"
select select "number:64"
select select "number:79"
select select "number:13"
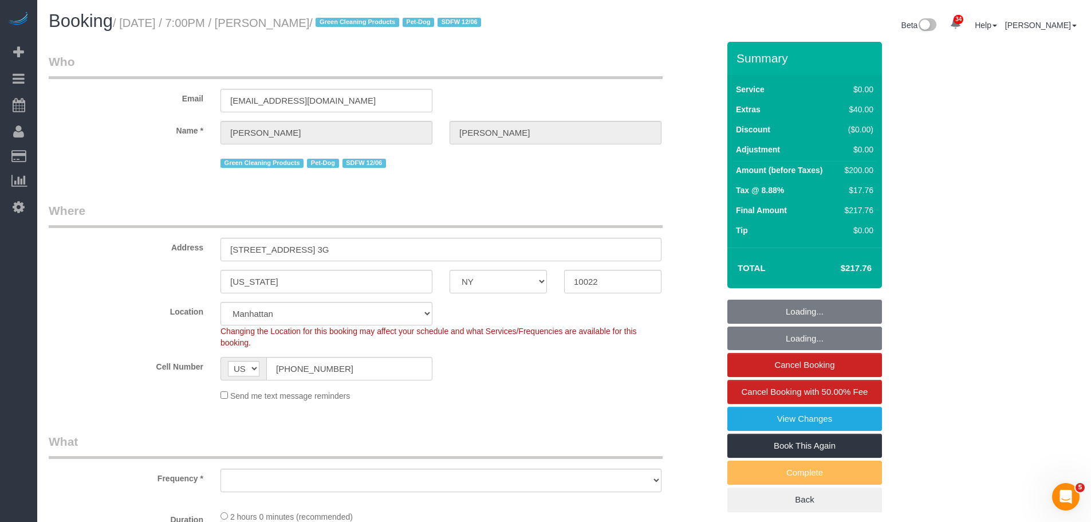
select select "number:5"
select select "object:1497"
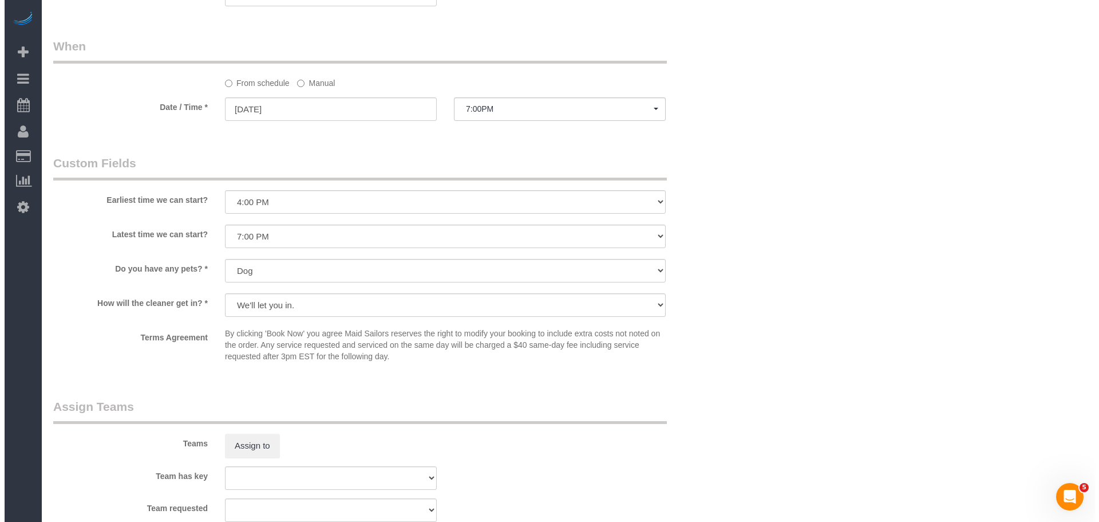
scroll to position [1202, 0]
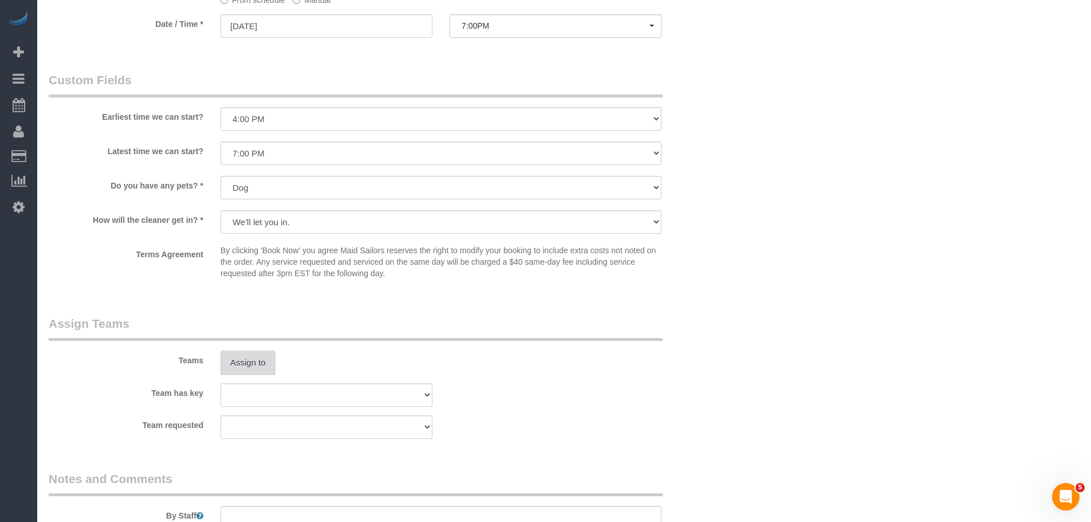
click at [253, 360] on button "Assign to" at bounding box center [247, 362] width 55 height 24
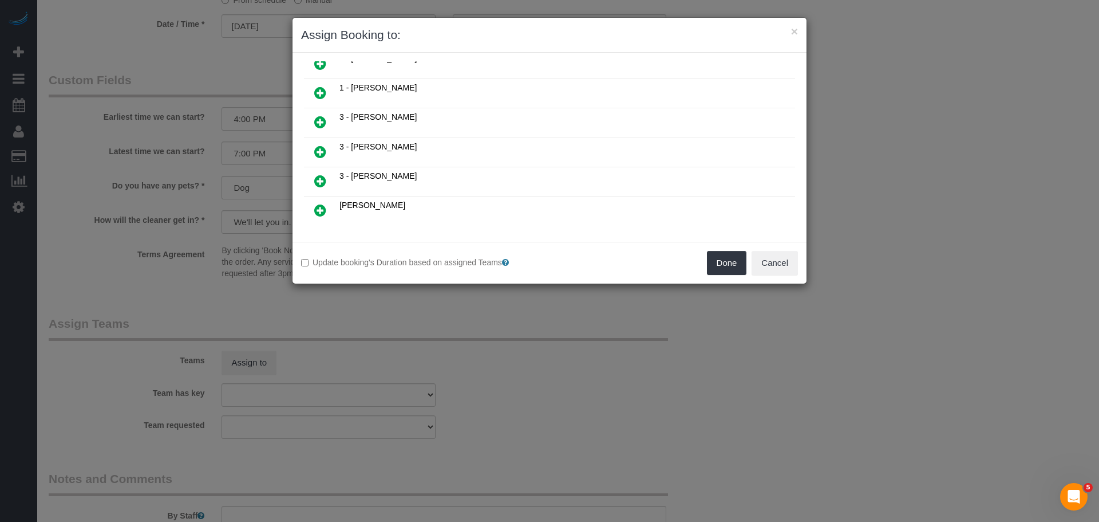
scroll to position [115, 0]
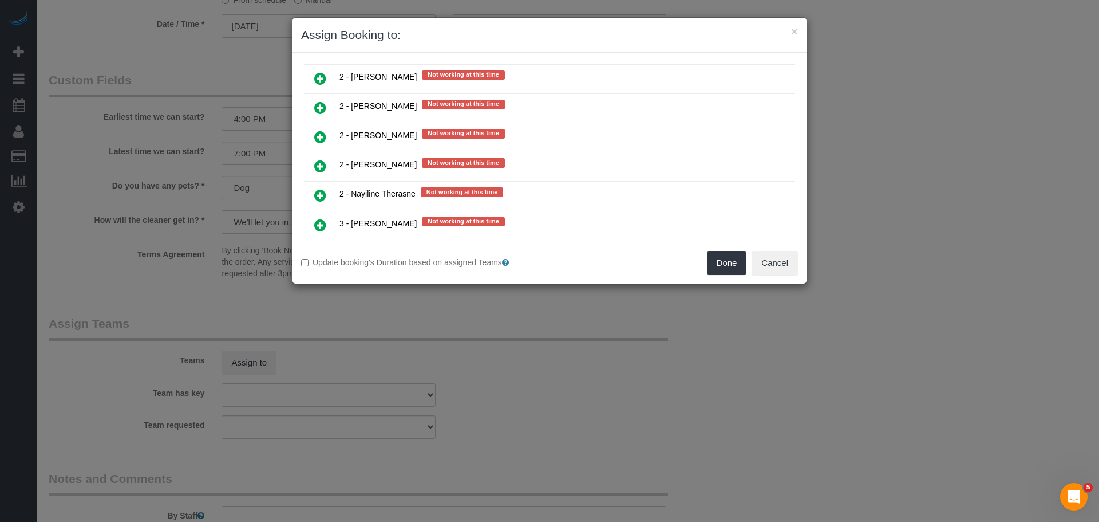
click at [327, 79] on link at bounding box center [320, 79] width 27 height 23
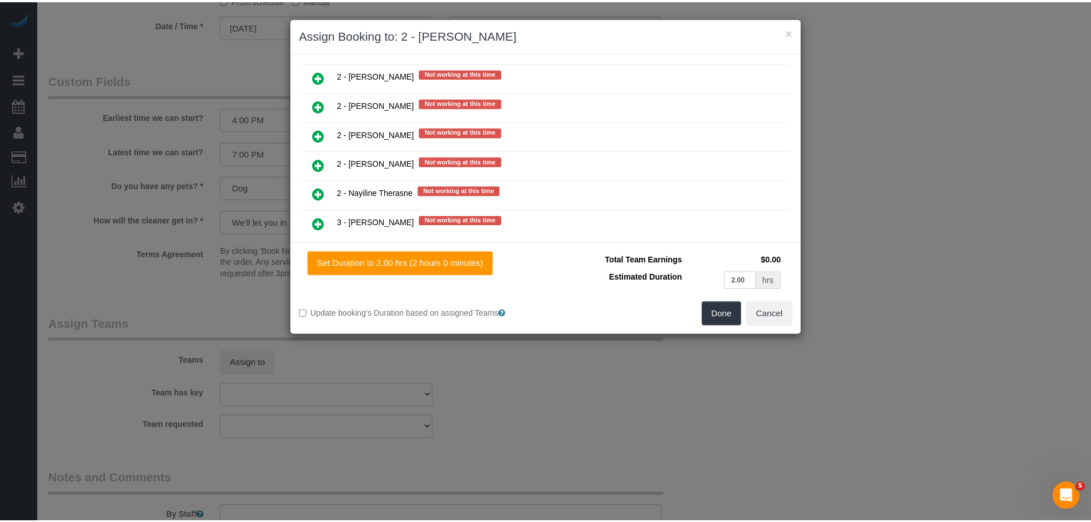
scroll to position [1573, 0]
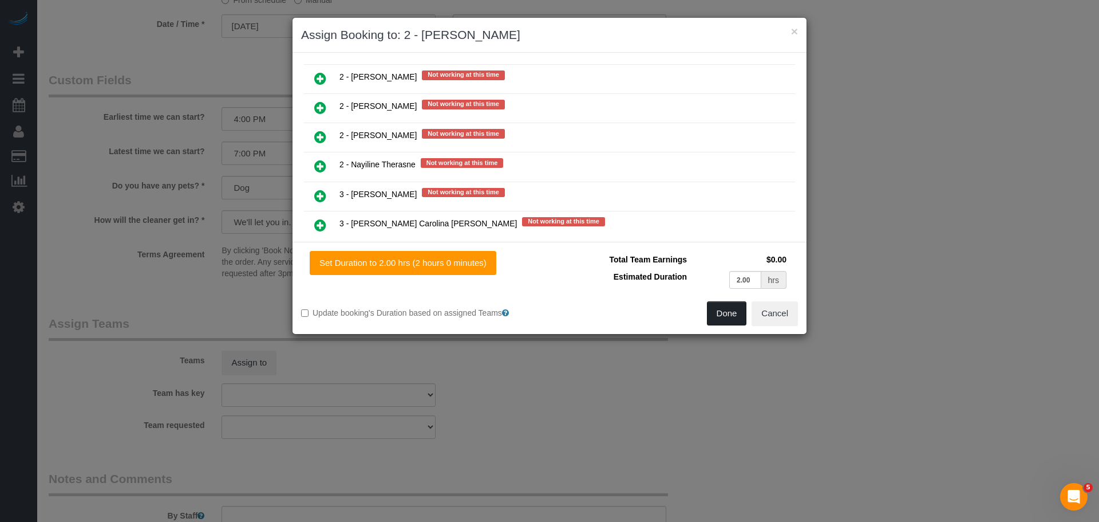
click at [728, 310] on button "Done" at bounding box center [727, 313] width 40 height 24
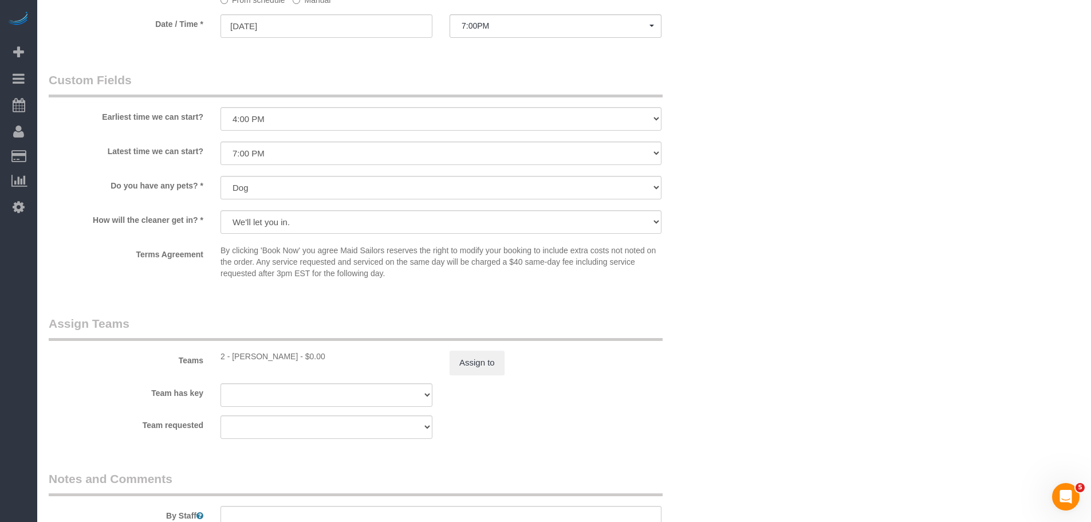
click at [721, 278] on div "Terms Agreement By clicking 'Book Now' you agree Maid Sailors reserves the righ…" at bounding box center [383, 264] width 687 height 40
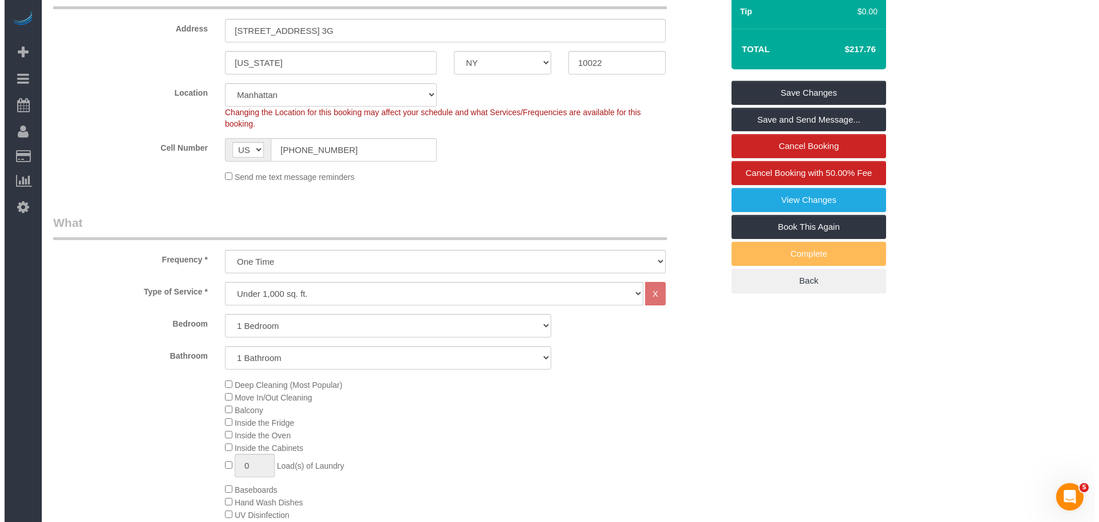
scroll to position [0, 0]
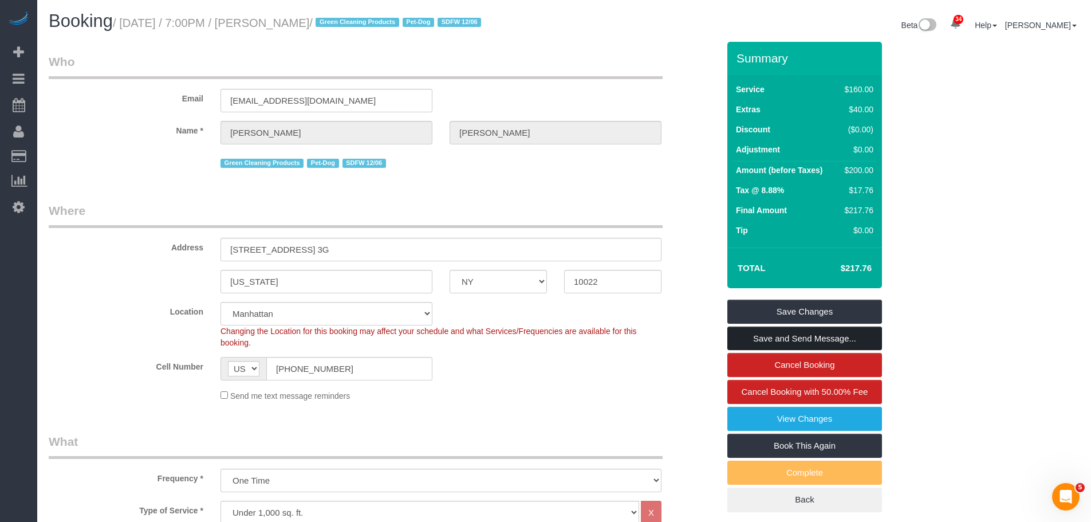
click at [822, 333] on link "Save and Send Message..." at bounding box center [804, 338] width 155 height 24
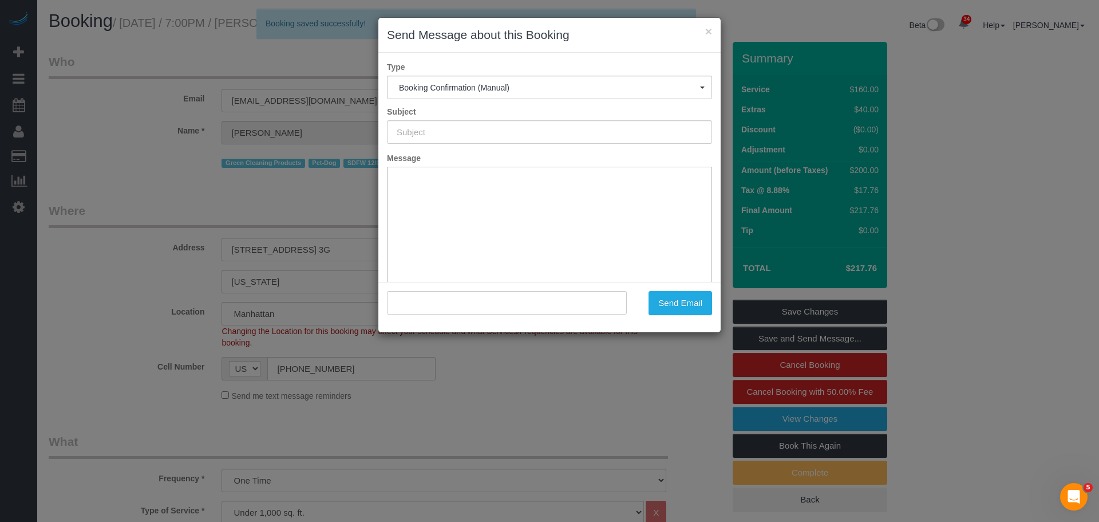
type input "Cleaning Confirmed for [DATE] 7:00pm"
type input ""[PERSON_NAME]" <[EMAIL_ADDRESS][DOMAIN_NAME]>"
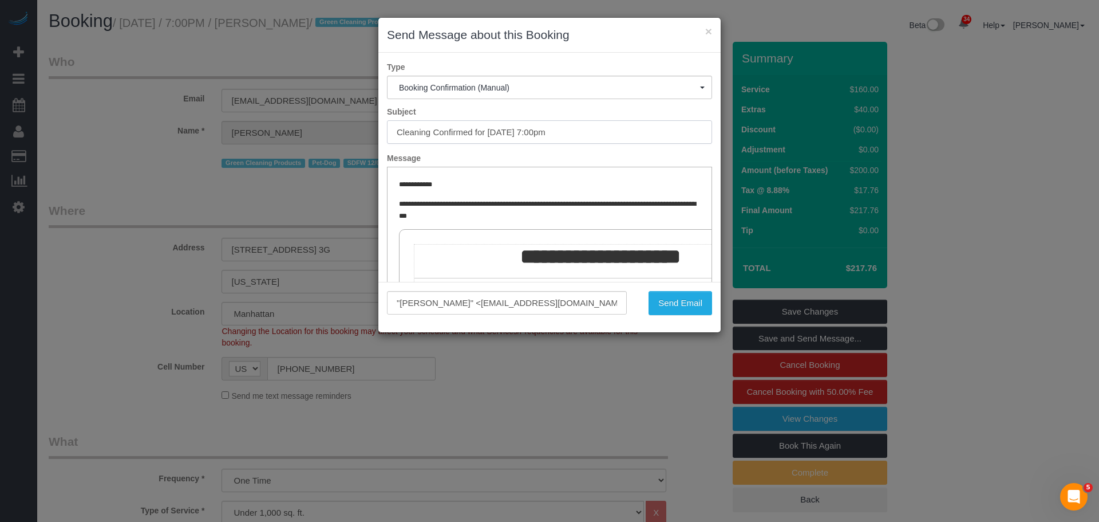
drag, startPoint x: 467, startPoint y: 145, endPoint x: 192, endPoint y: 163, distance: 275.4
click at [268, 163] on div "× Send Message about this Booking Type Booking Confirmation (Manual) Booking Co…" at bounding box center [549, 261] width 1099 height 522
click at [687, 305] on button "Send Email" at bounding box center [681, 303] width 64 height 24
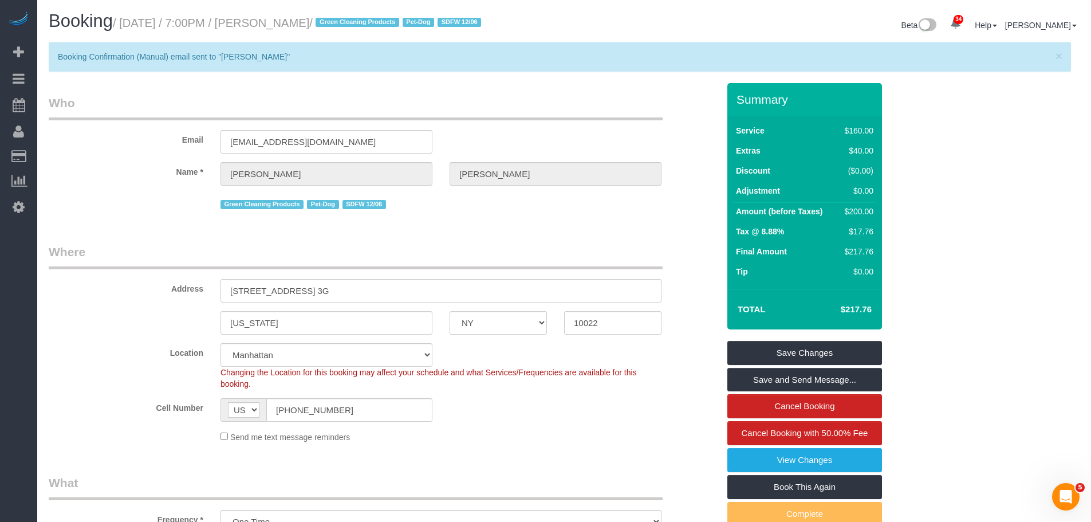
click at [558, 117] on legend "Who" at bounding box center [356, 107] width 614 height 26
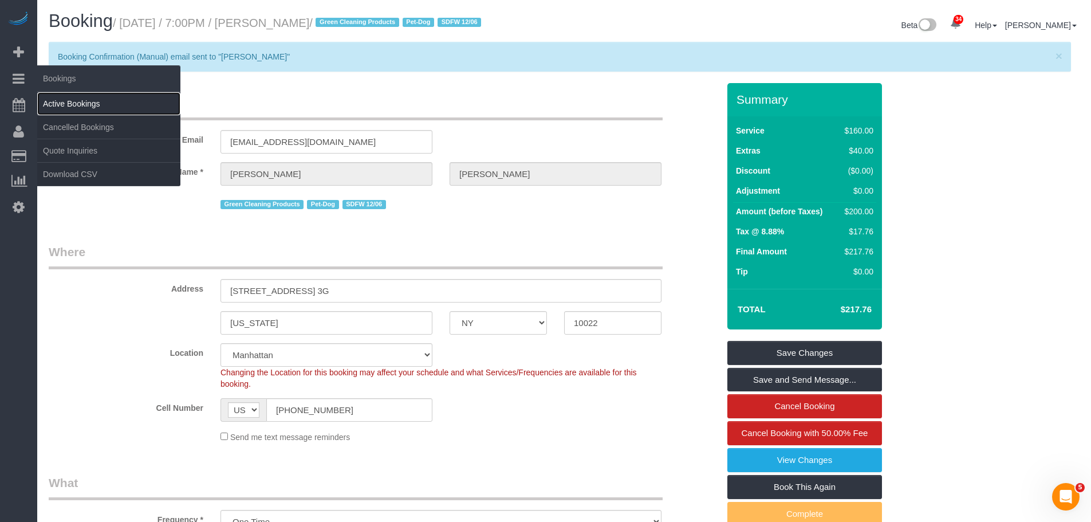
click at [73, 102] on link "Active Bookings" at bounding box center [108, 103] width 143 height 23
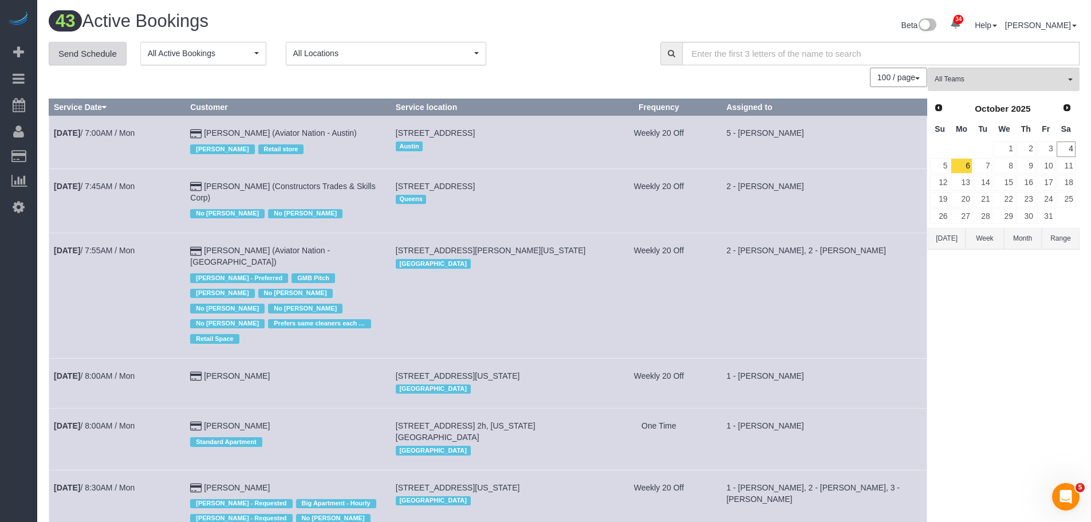
click at [87, 55] on link "Send Schedule" at bounding box center [88, 54] width 78 height 24
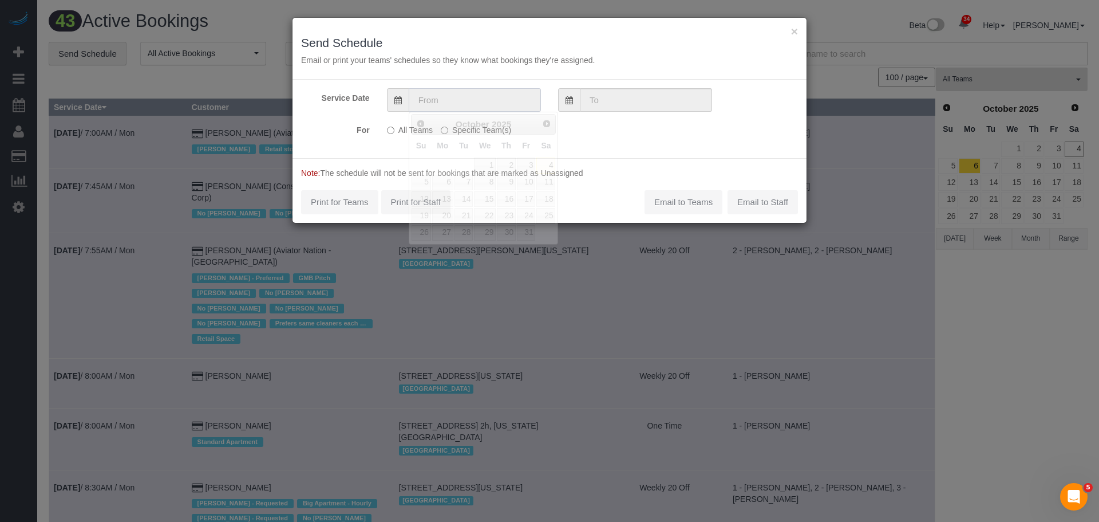
click at [484, 95] on input "text" at bounding box center [475, 99] width 132 height 23
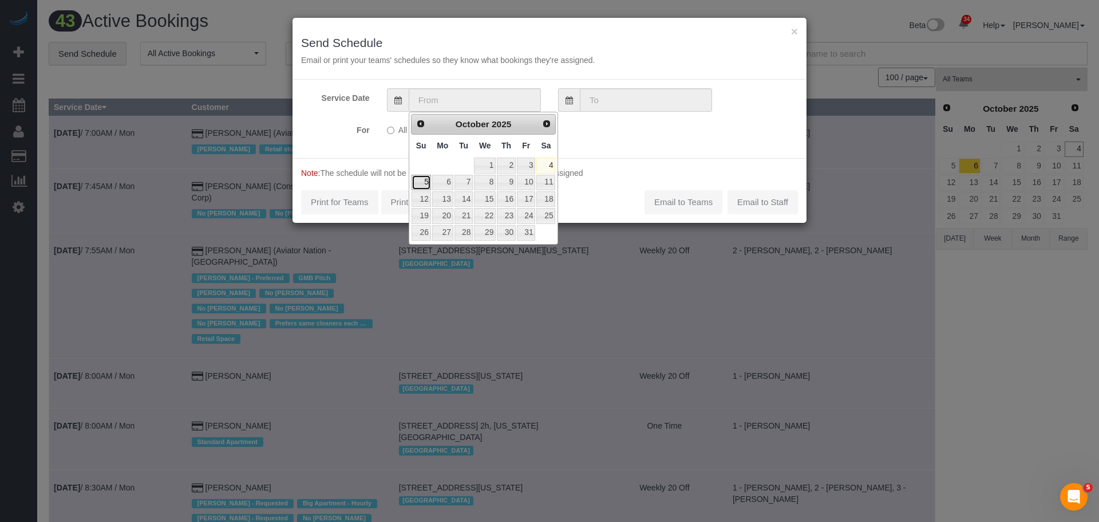
click at [422, 180] on link "5" at bounding box center [421, 182] width 19 height 15
type input "[DATE]"
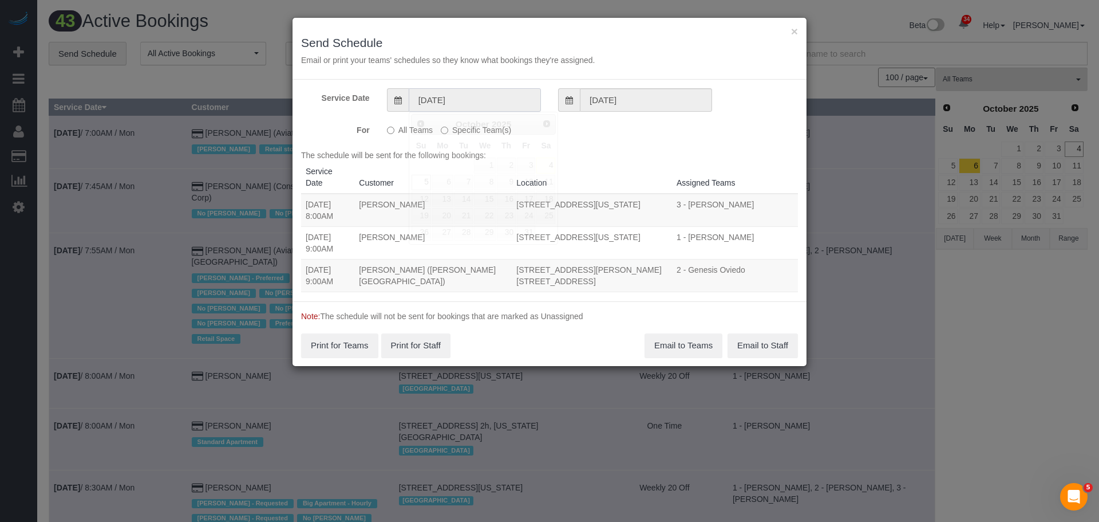
click at [463, 98] on input "[DATE]" at bounding box center [475, 99] width 132 height 23
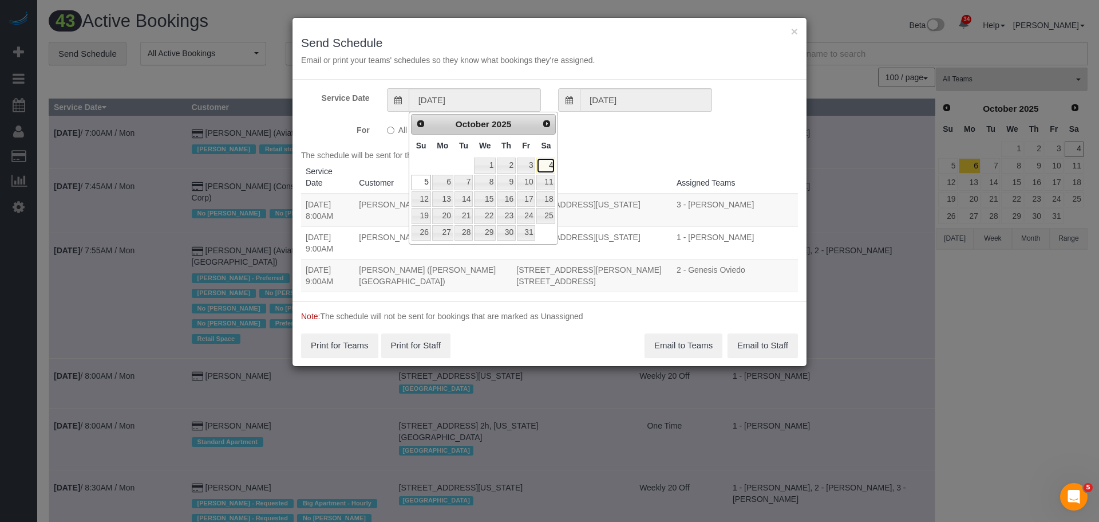
click at [552, 158] on link "4" at bounding box center [545, 164] width 19 height 15
type input "[DATE]"
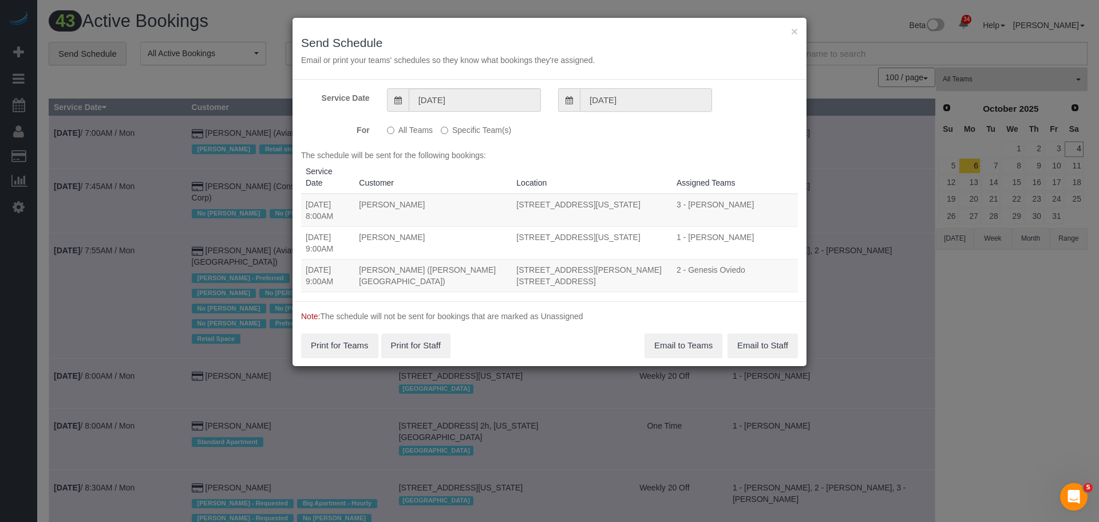
click at [606, 99] on input "[DATE]" at bounding box center [646, 99] width 132 height 23
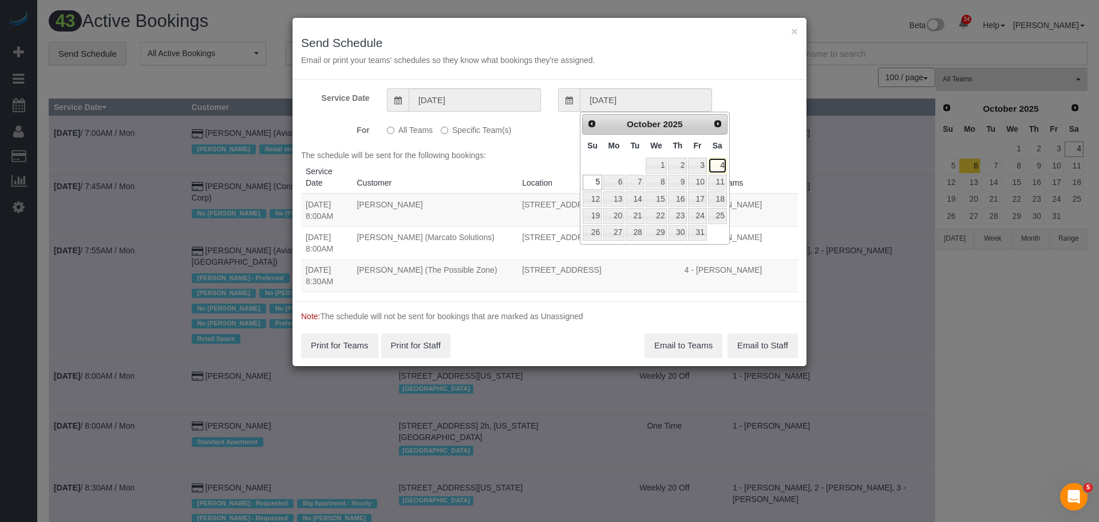
click at [722, 165] on link "4" at bounding box center [717, 164] width 19 height 15
type input "[DATE]"
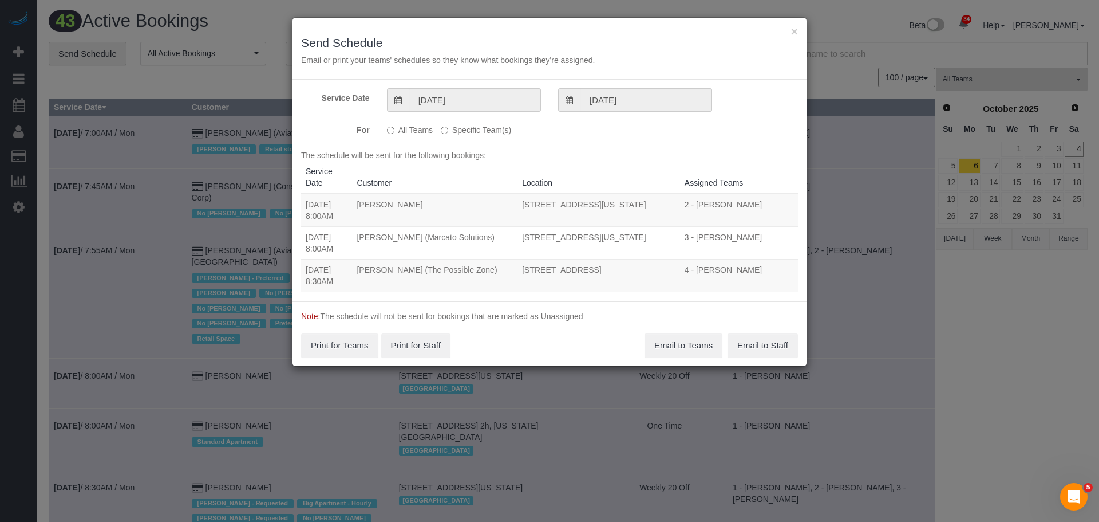
click at [467, 127] on label "Specific Team(s)" at bounding box center [476, 127] width 70 height 15
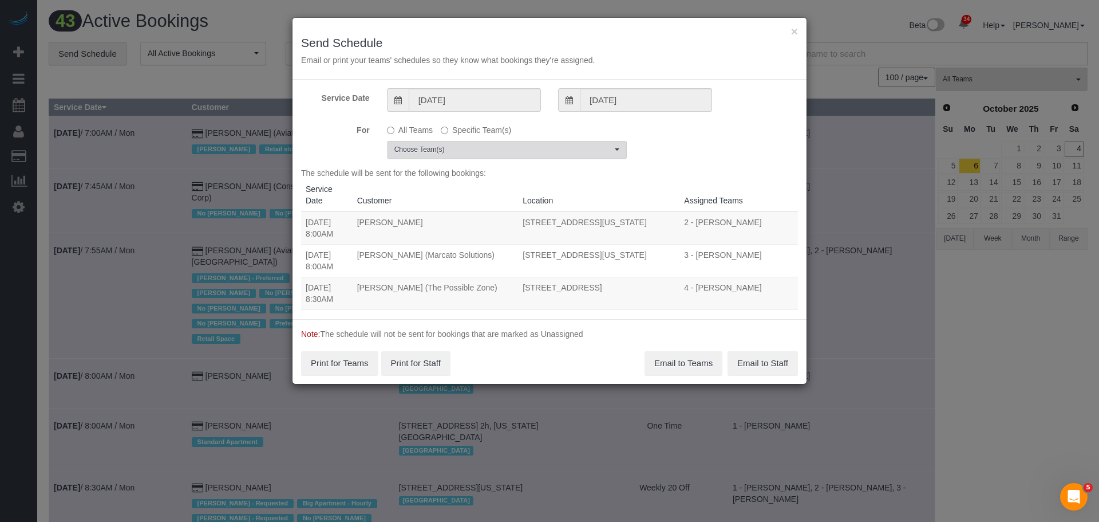
click at [493, 146] on span "Choose Team(s)" at bounding box center [503, 150] width 218 height 10
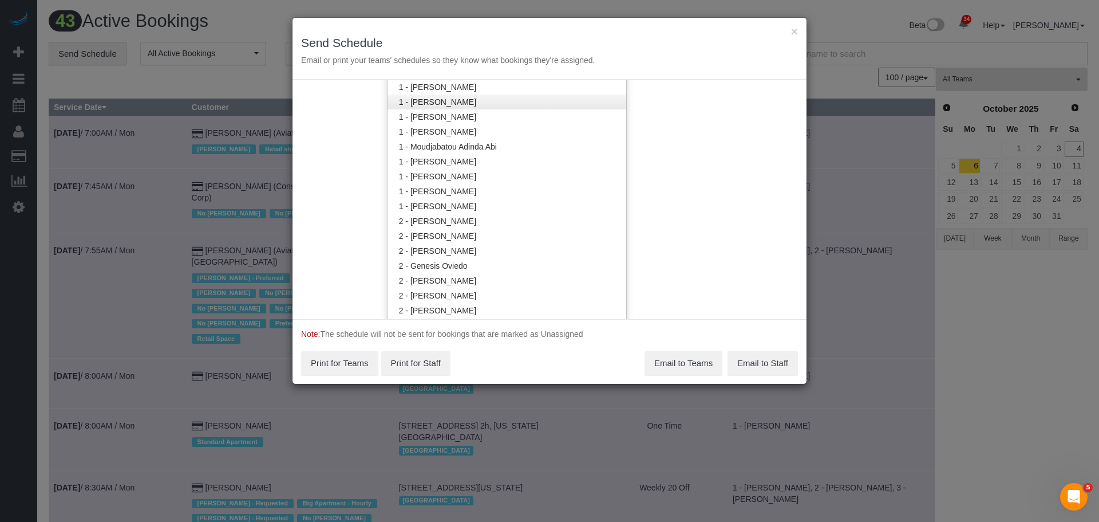
scroll to position [573, 0]
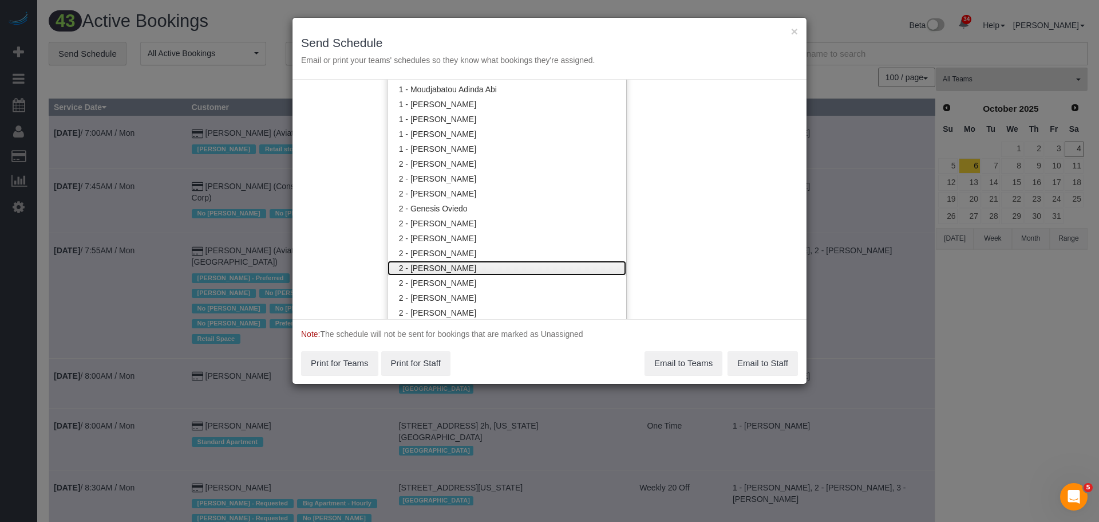
click at [473, 267] on link "2 - [PERSON_NAME]" at bounding box center [507, 267] width 239 height 15
click at [685, 231] on div "Service Date [DATE] [DATE] For All Teams Specific Team(s) 2 - [PERSON_NAME] Cho…" at bounding box center [550, 199] width 514 height 239
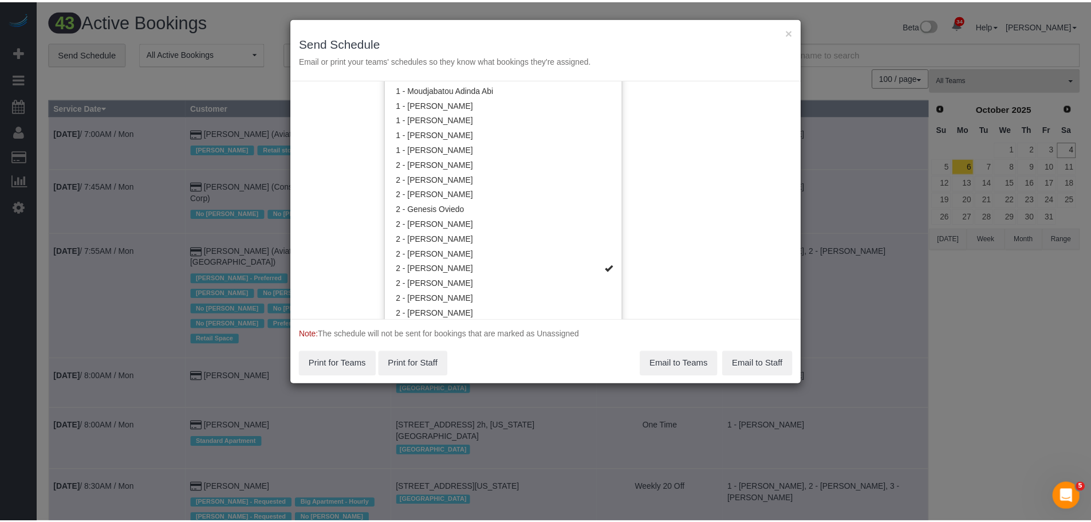
scroll to position [0, 0]
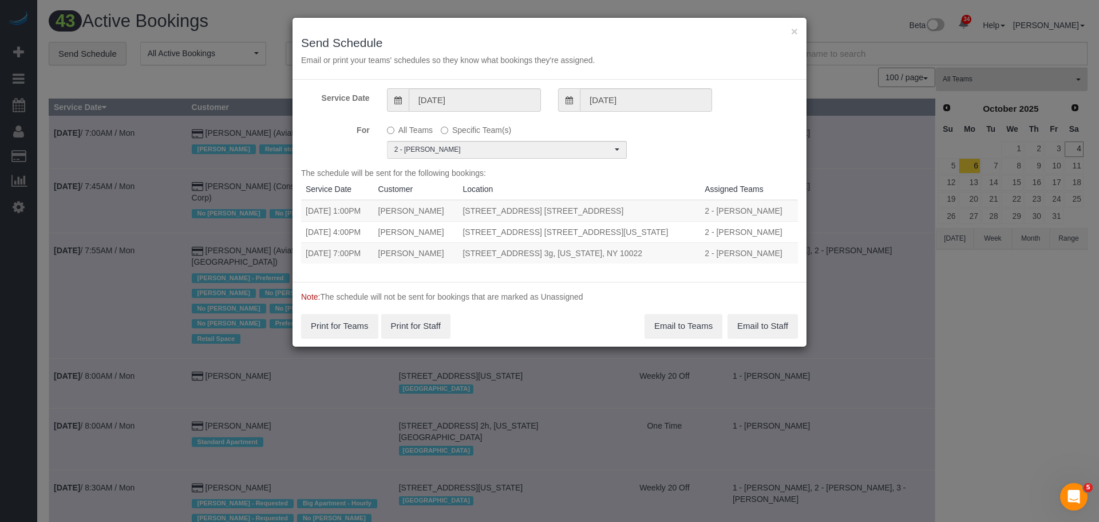
drag, startPoint x: 305, startPoint y: 250, endPoint x: 660, endPoint y: 255, distance: 354.4
click at [660, 255] on tr "[DATE] 7:00PM [PERSON_NAME] [STREET_ADDRESS] 3g, [US_STATE], NY 10022 2 - [PERS…" at bounding box center [549, 252] width 497 height 21
copy tr "[DATE] 7:00PM [PERSON_NAME] [STREET_ADDRESS] 3g, [US_STATE], NY 10022"
click at [690, 327] on button "Email to Teams" at bounding box center [684, 326] width 78 height 24
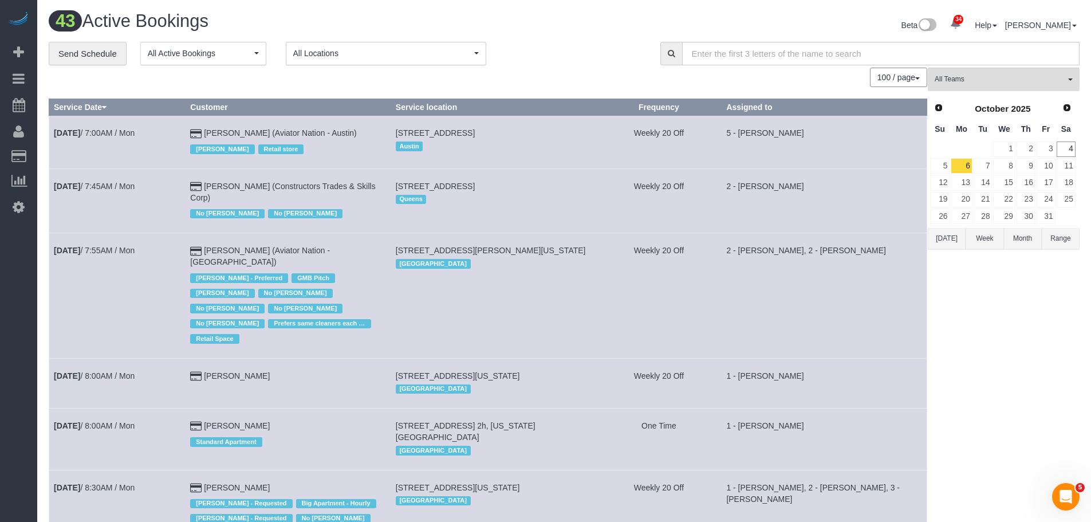
click at [589, 50] on div "**********" at bounding box center [346, 54] width 594 height 24
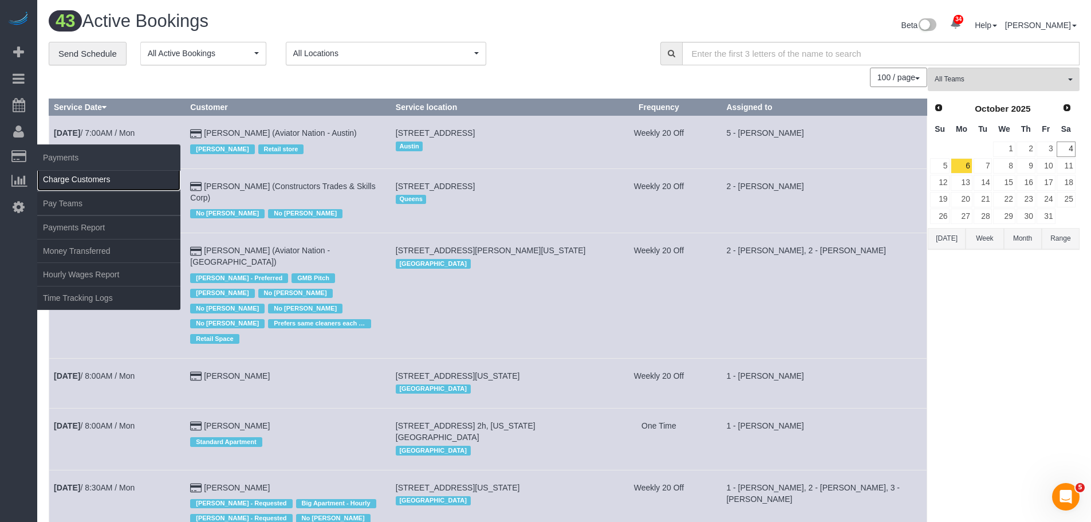
click at [75, 173] on link "Charge Customers" at bounding box center [108, 179] width 143 height 23
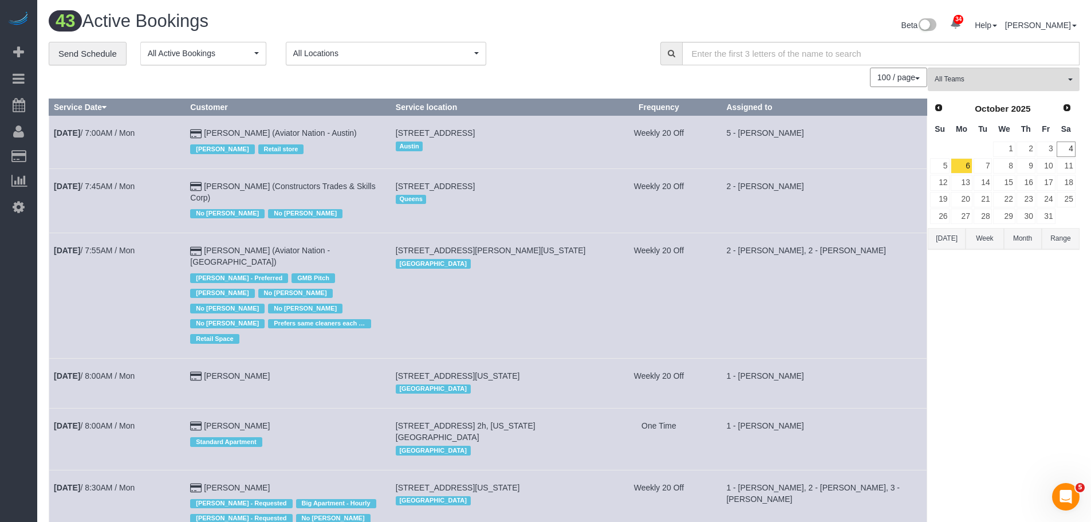
select select
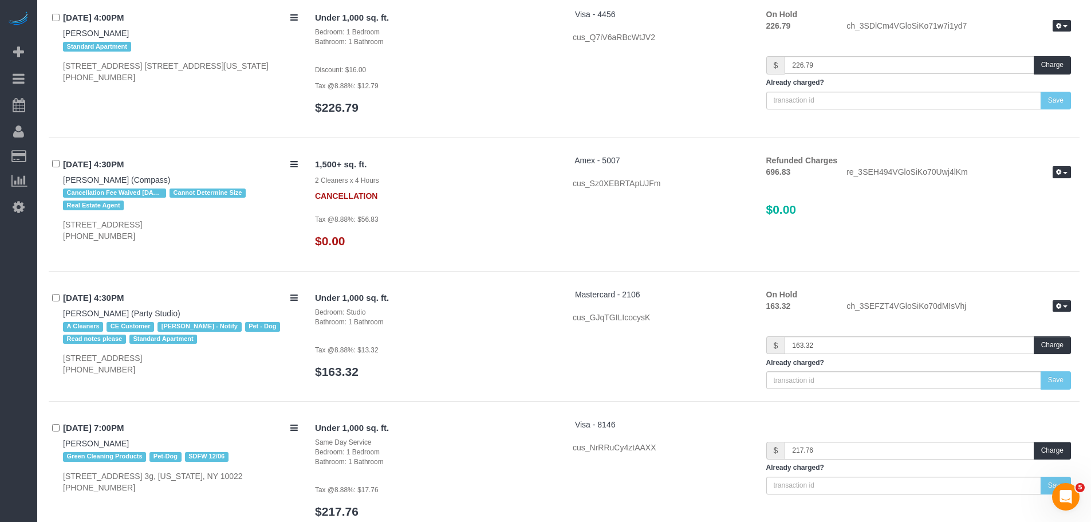
scroll to position [4305, 0]
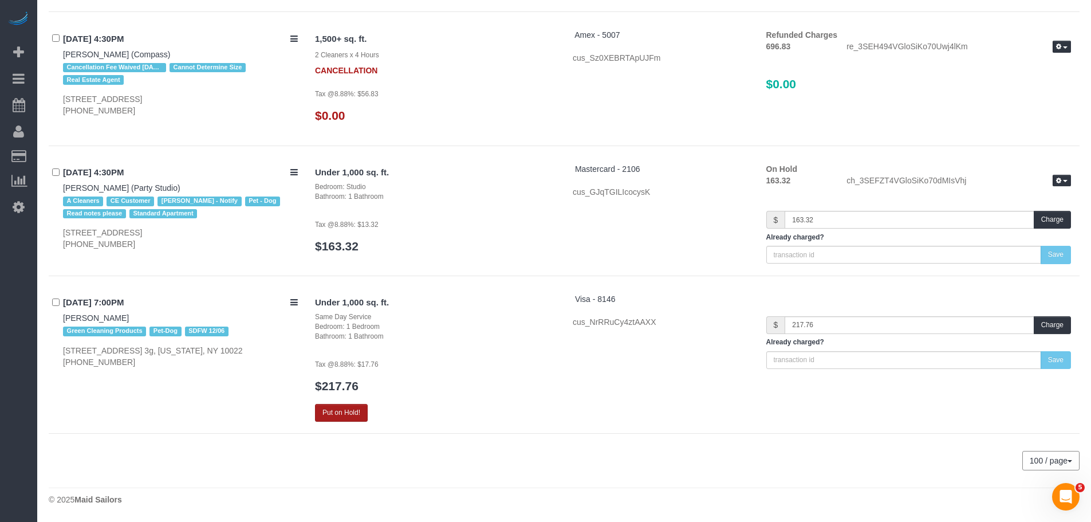
click at [315, 410] on button "Put on Hold!" at bounding box center [341, 413] width 53 height 18
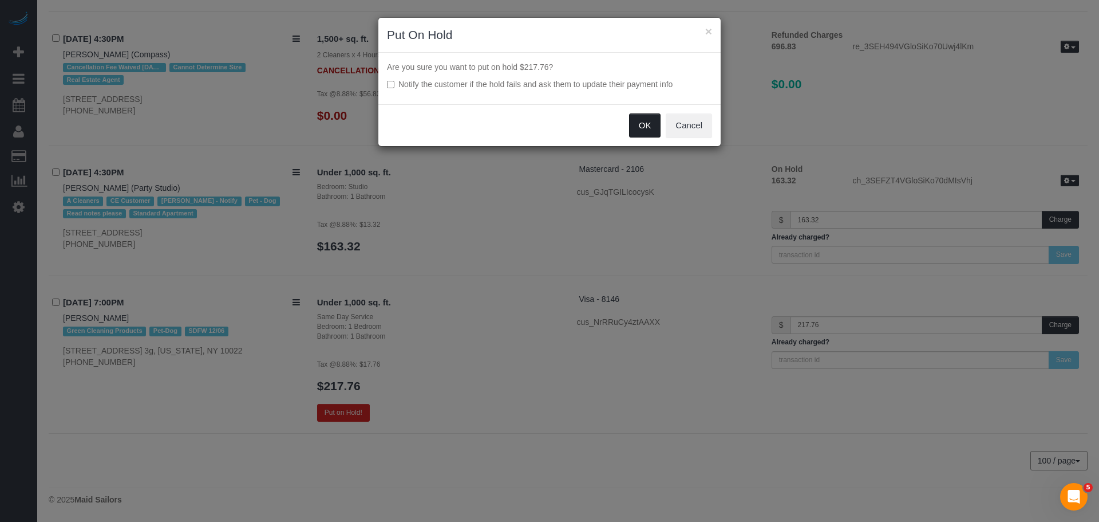
click at [643, 129] on button "OK" at bounding box center [645, 125] width 32 height 24
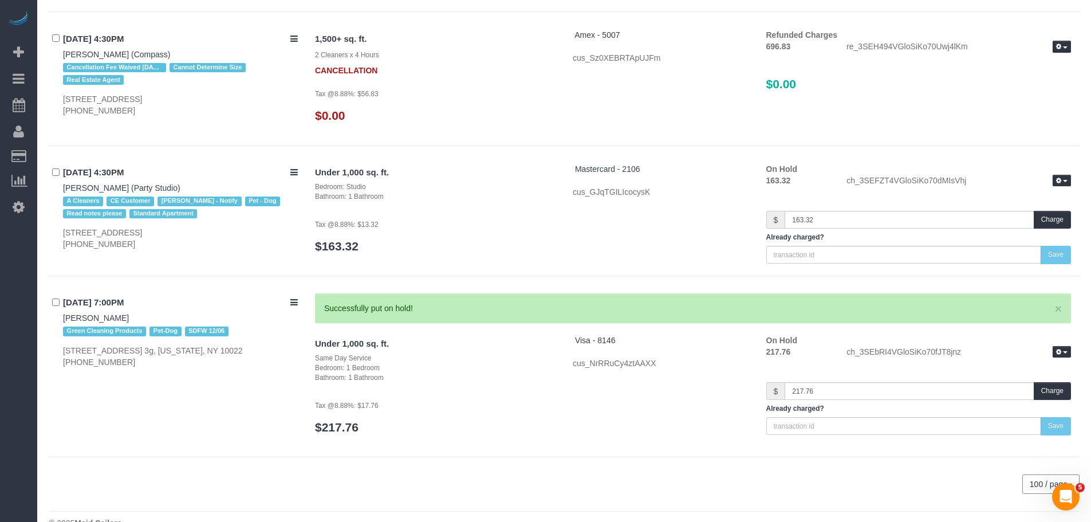
scroll to position [4287, 0]
